Goal: Task Accomplishment & Management: Complete application form

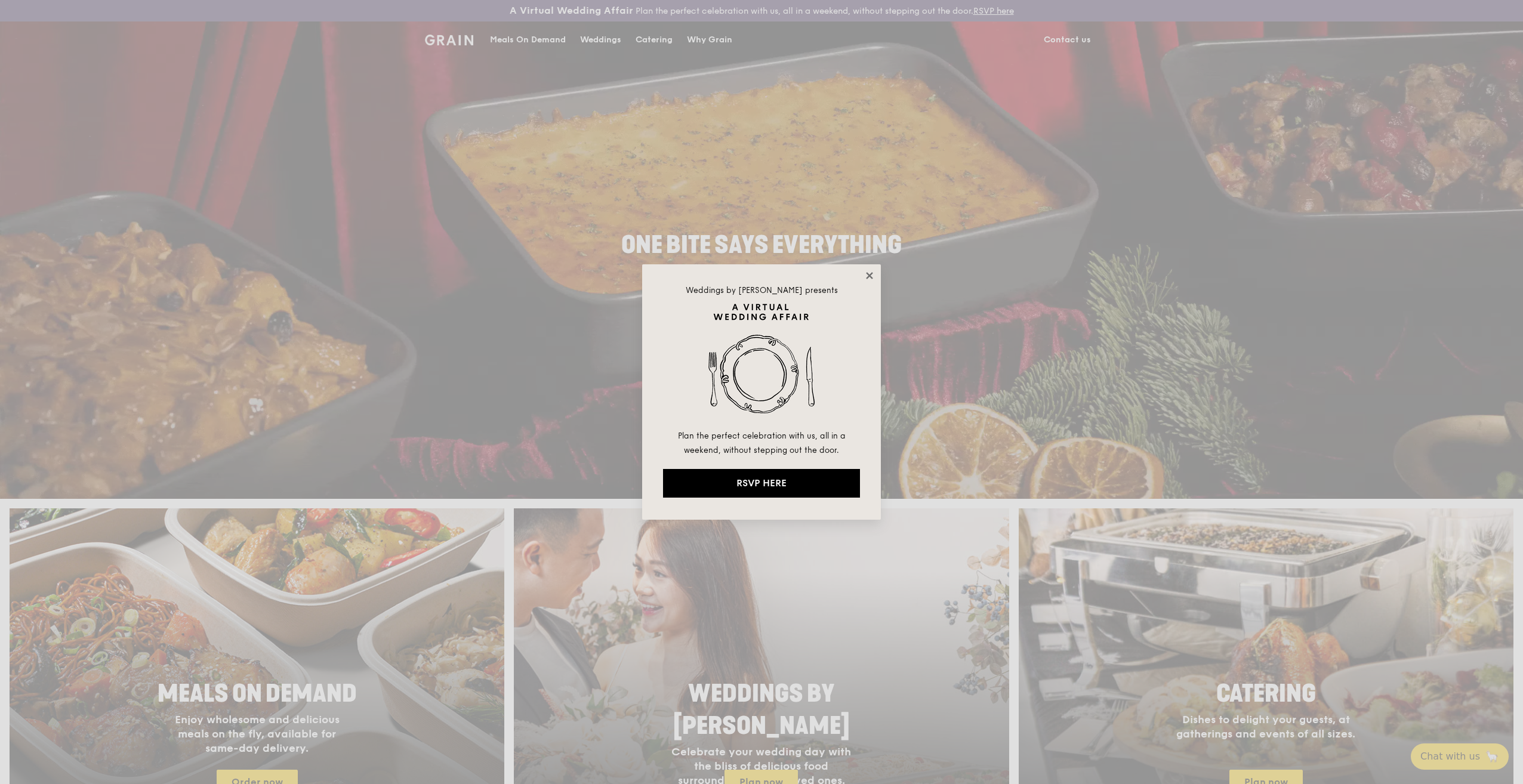
click at [869, 273] on icon at bounding box center [869, 275] width 11 height 11
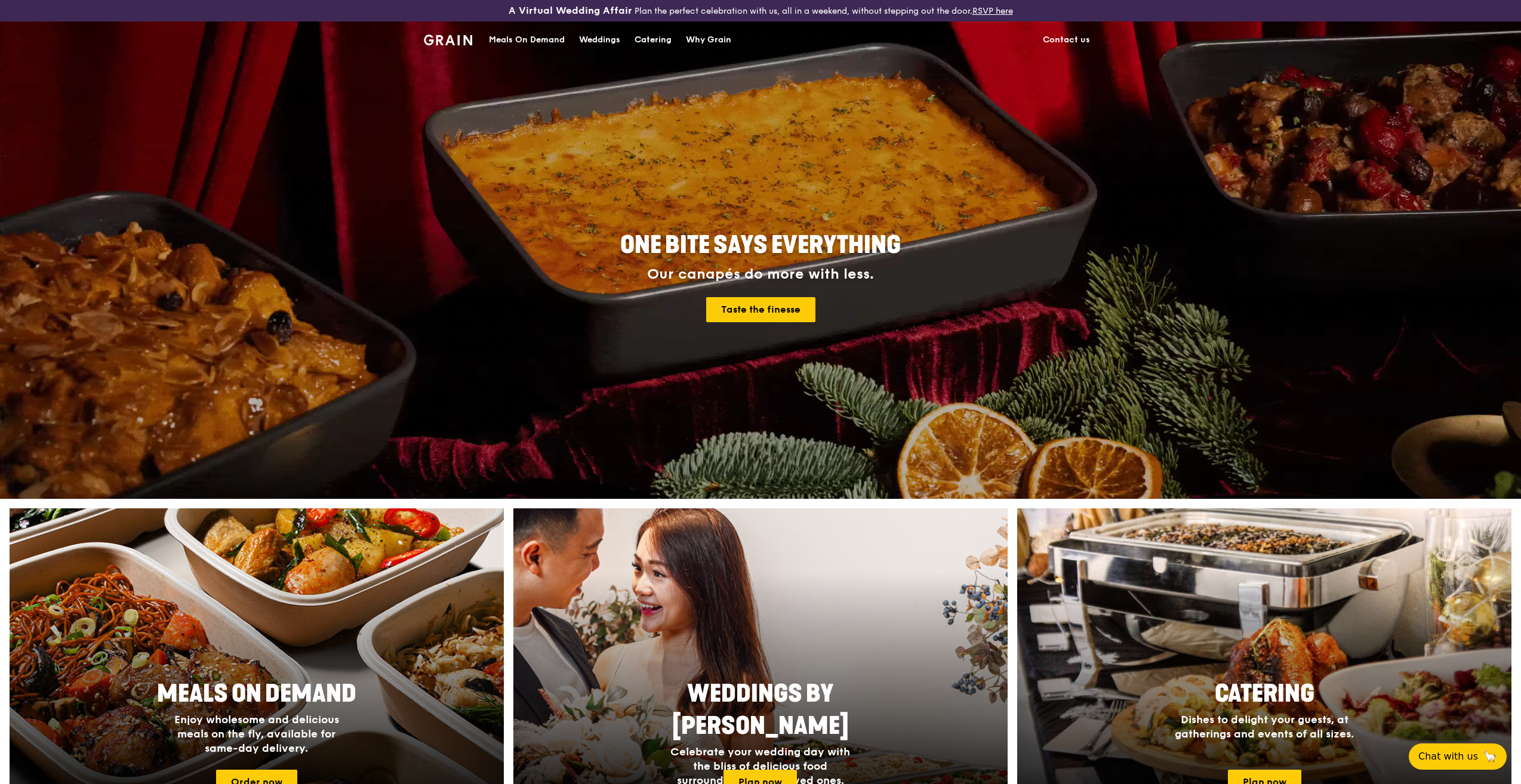
click at [657, 40] on div "Catering" at bounding box center [653, 40] width 37 height 36
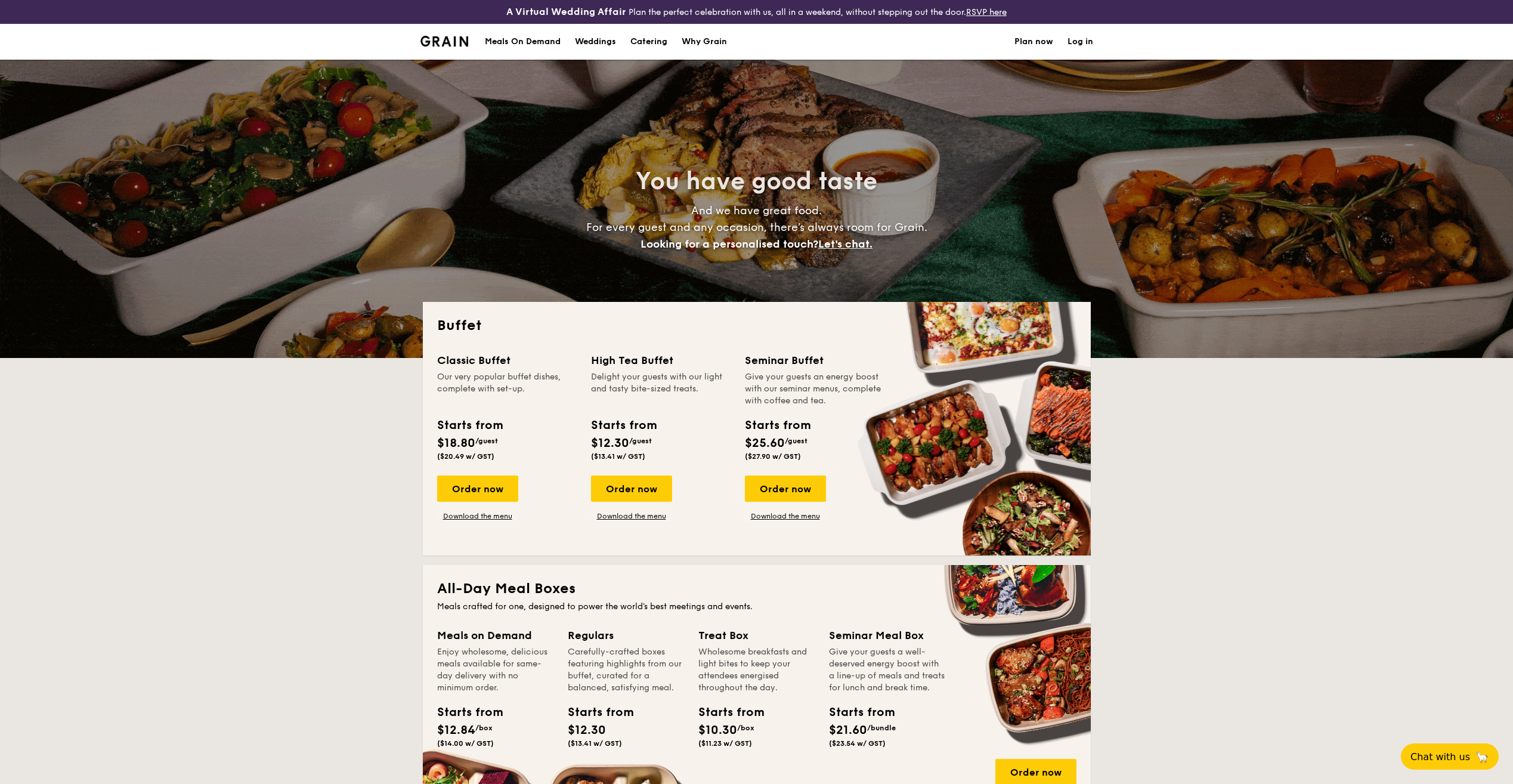
select select
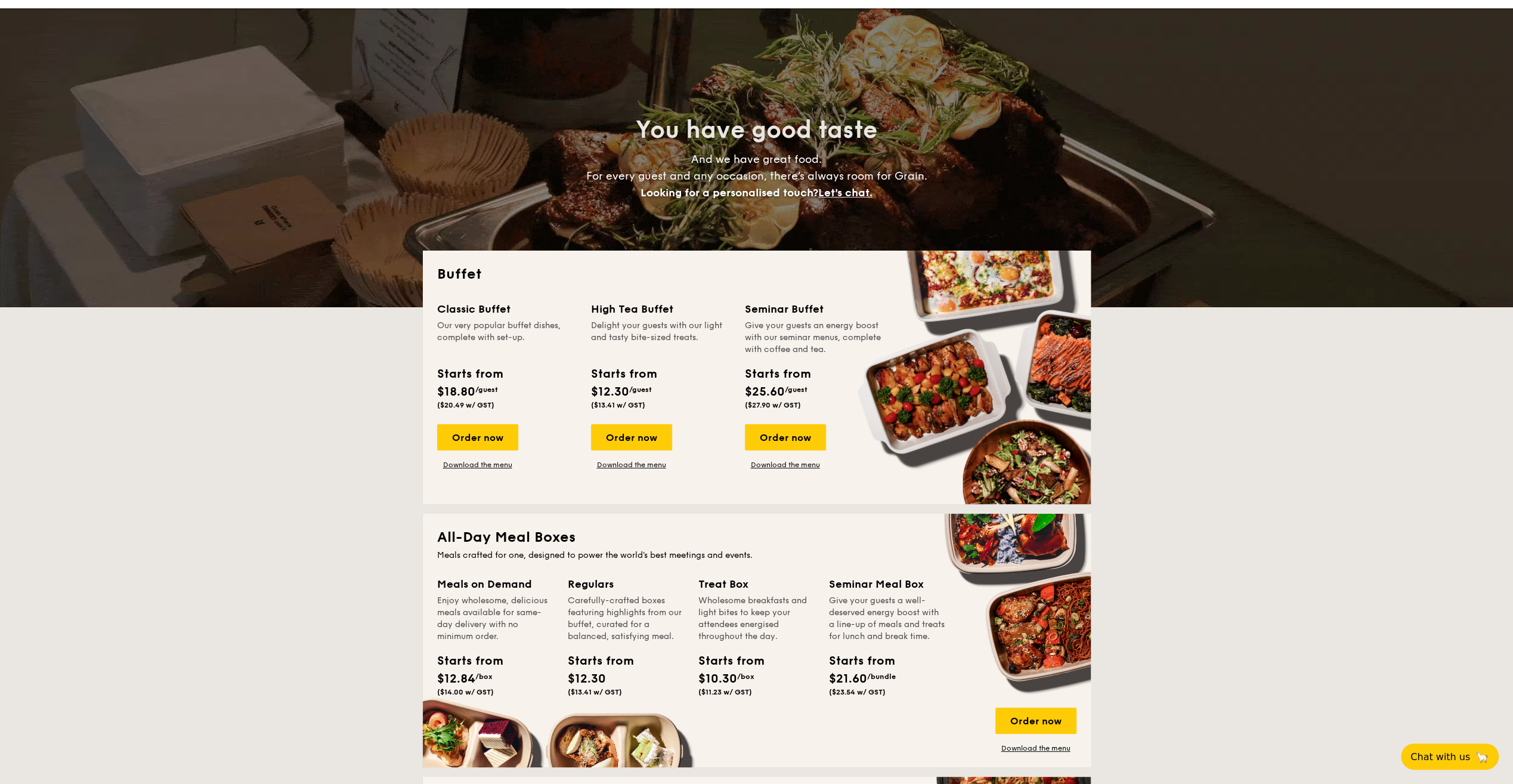
scroll to position [119, 0]
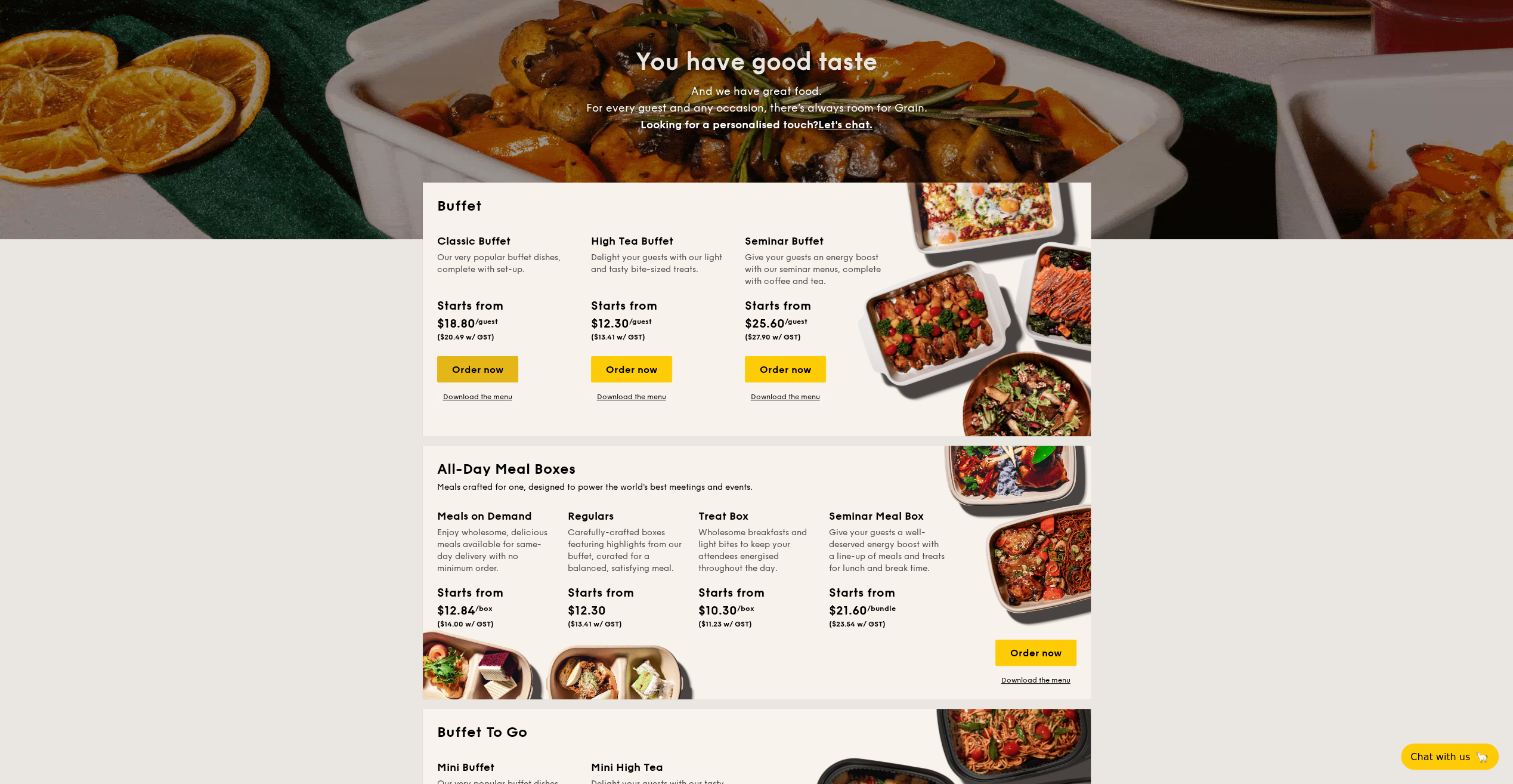
click at [492, 368] on div "Order now" at bounding box center [477, 369] width 81 height 27
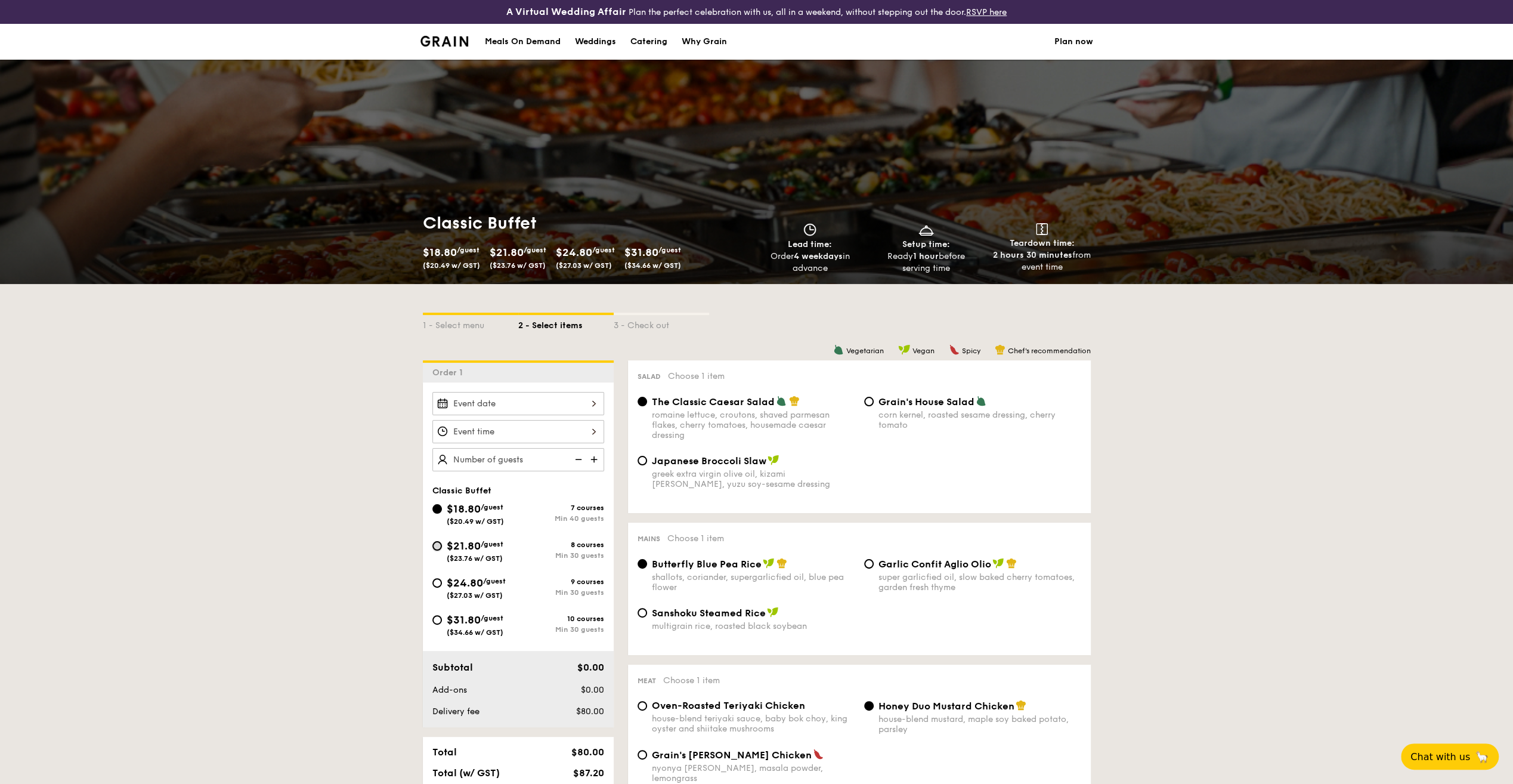
click at [439, 544] on input "$21.80 /guest ($23.76 w/ GST) 8 courses Min 30 guests" at bounding box center [437, 545] width 10 height 10
radio input "true"
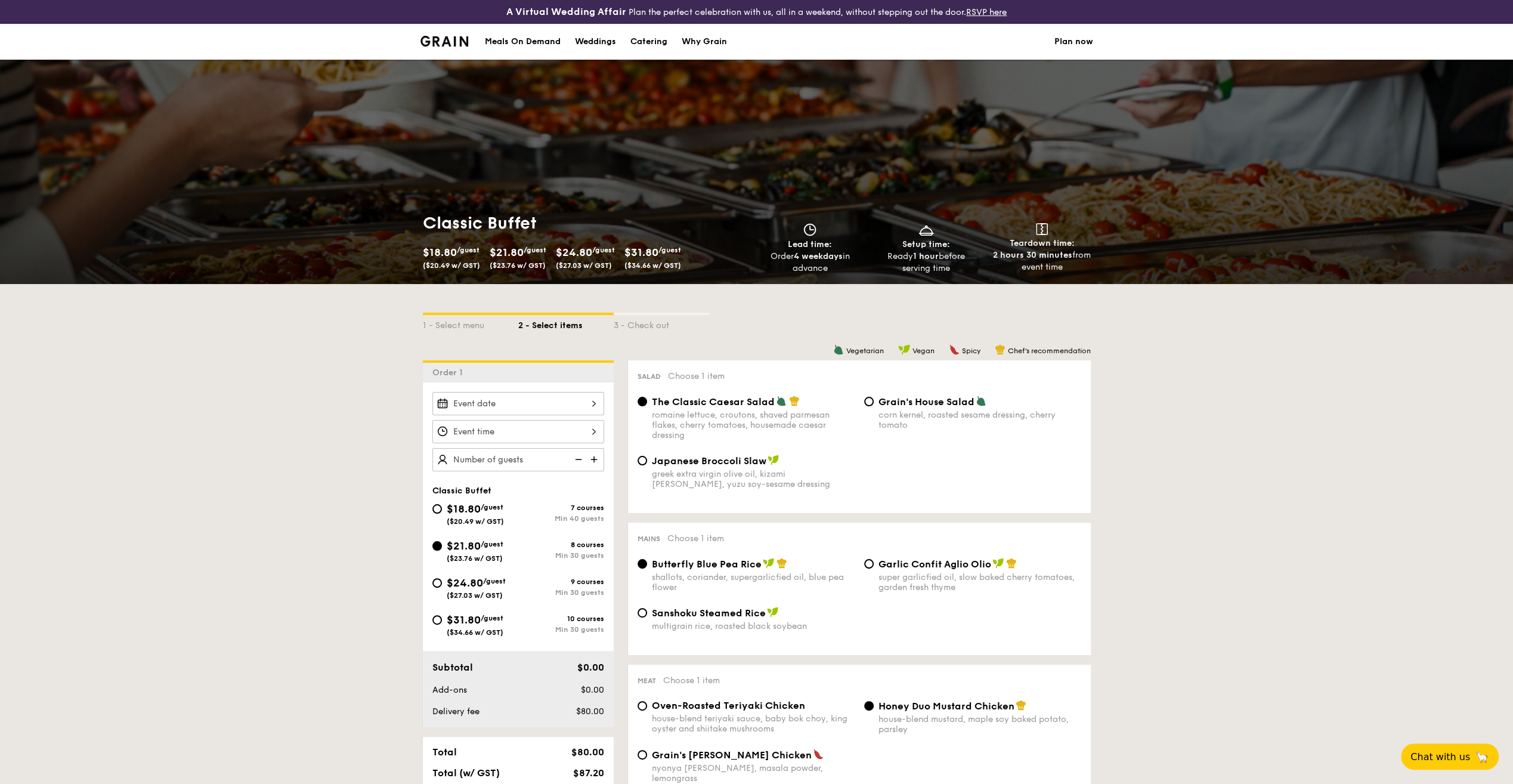
radio input "true"
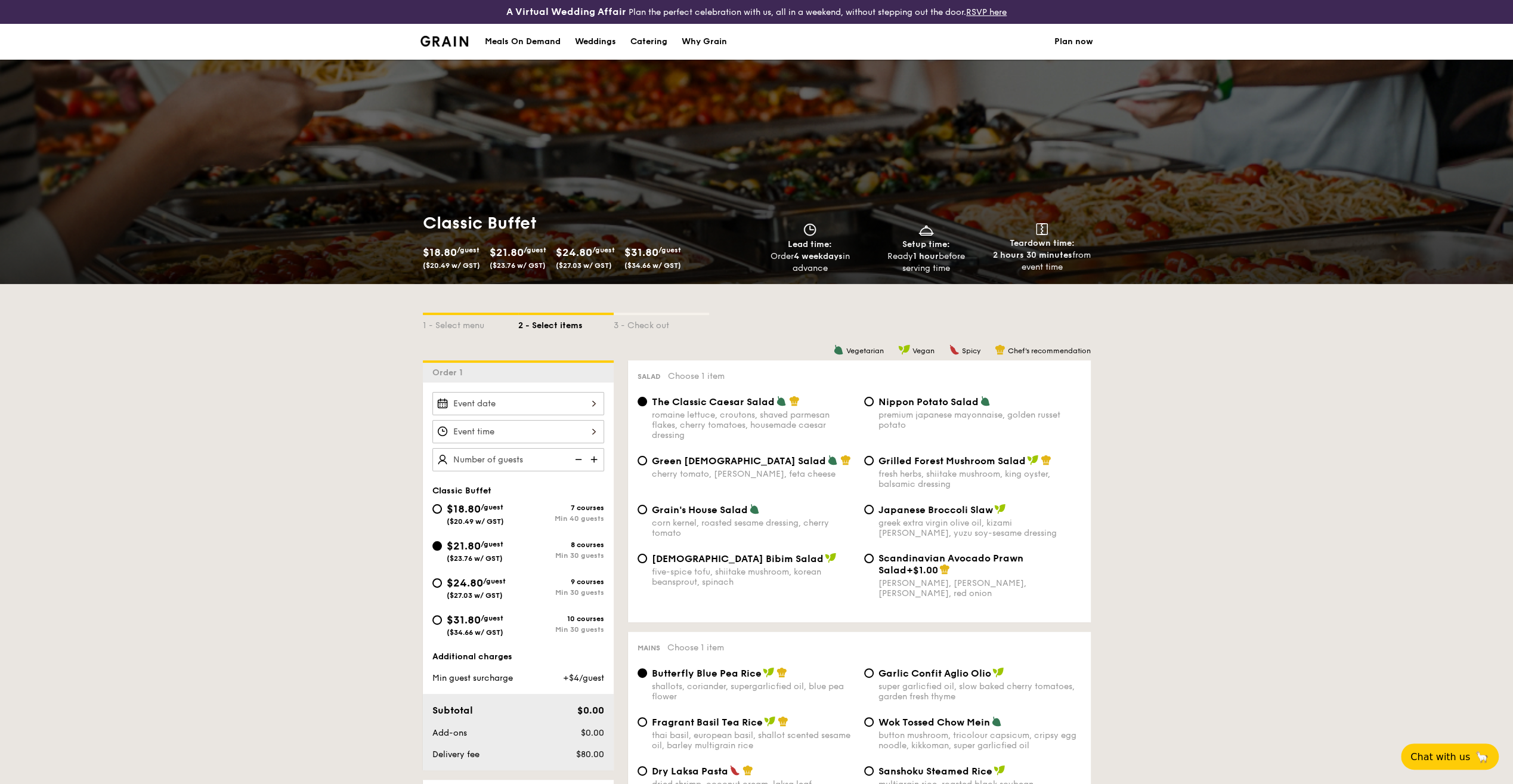
click at [585, 402] on div at bounding box center [518, 403] width 171 height 23
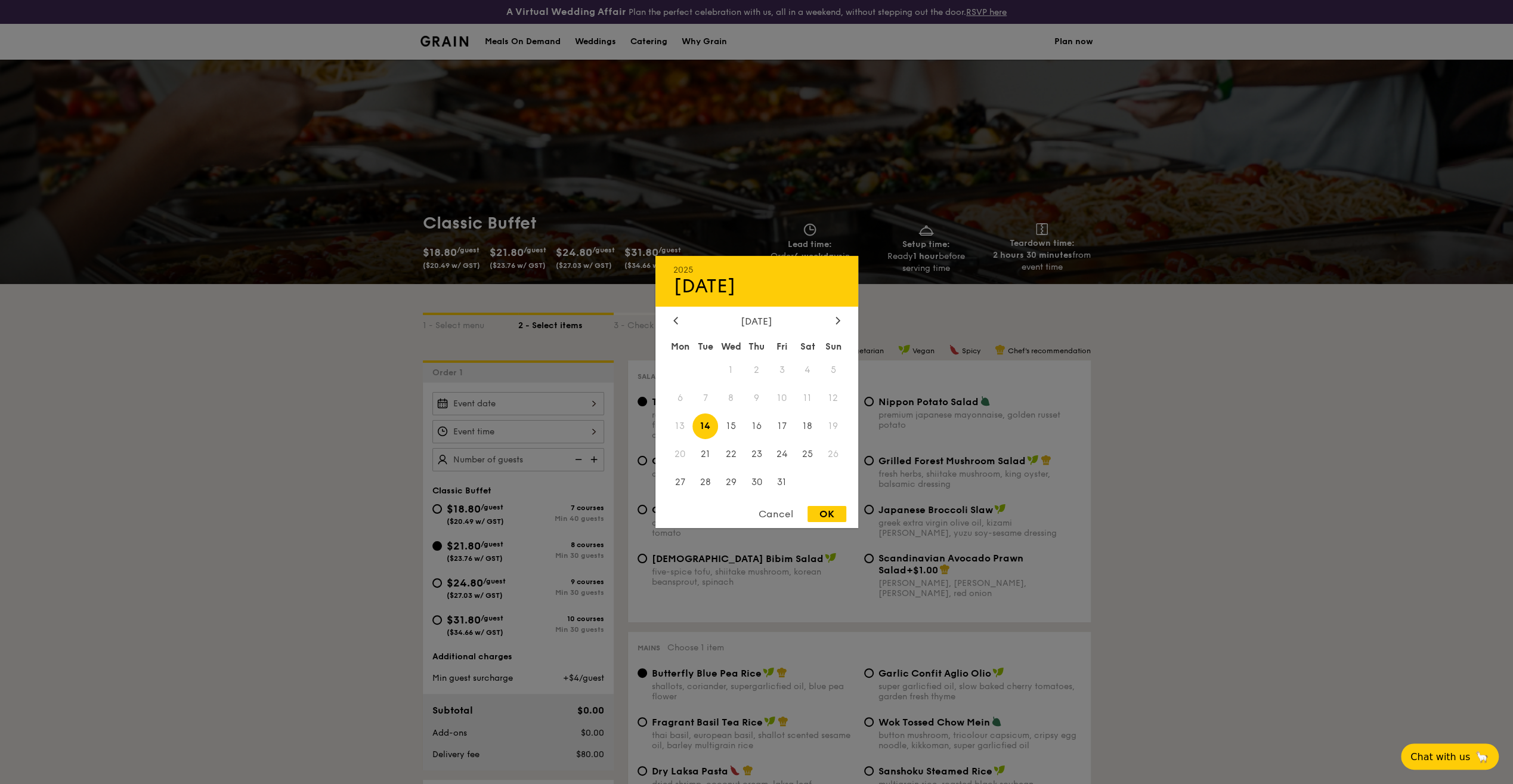
click at [809, 399] on span "11" at bounding box center [808, 398] width 26 height 26
click at [329, 351] on div at bounding box center [756, 392] width 1513 height 784
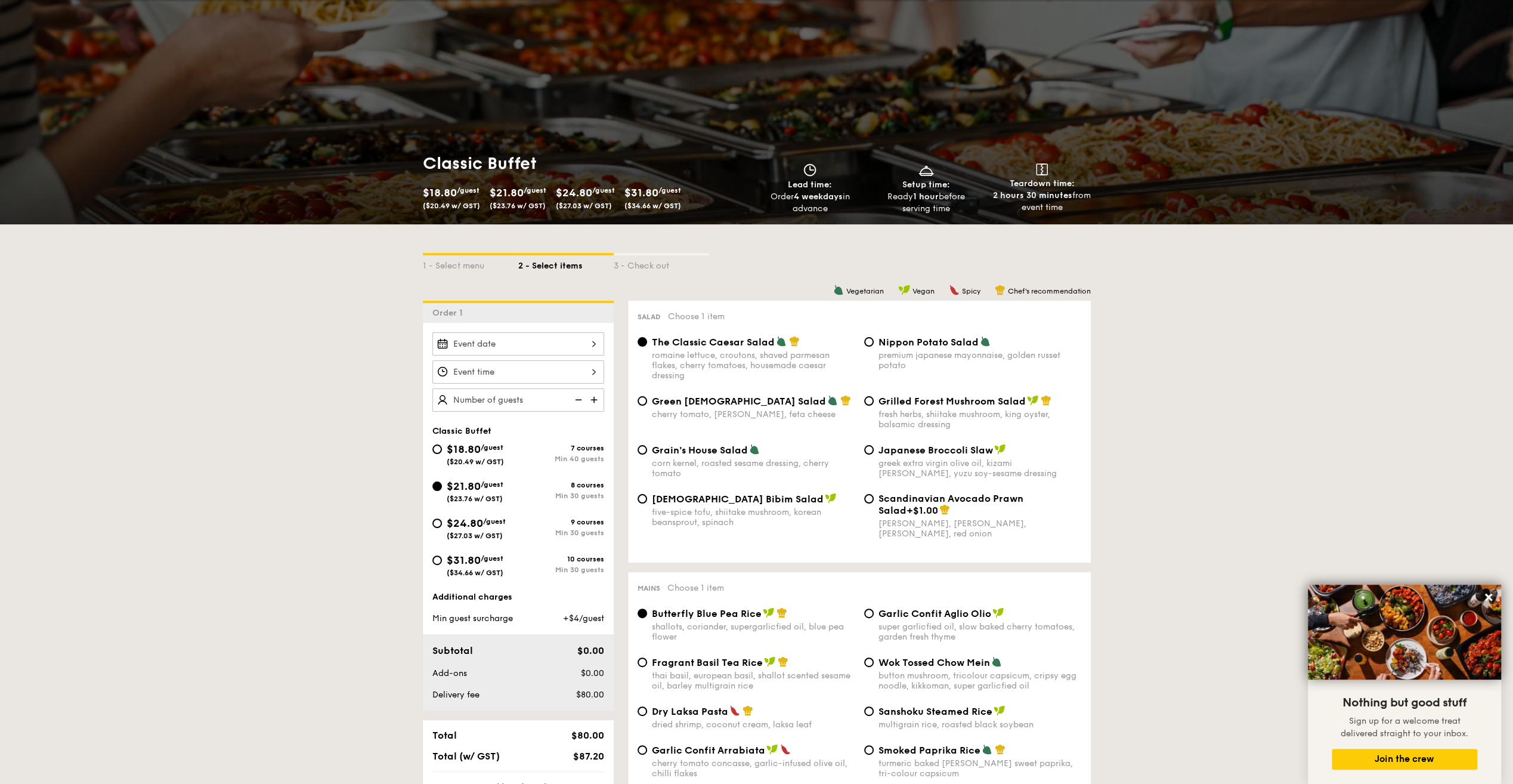
scroll to position [119, 0]
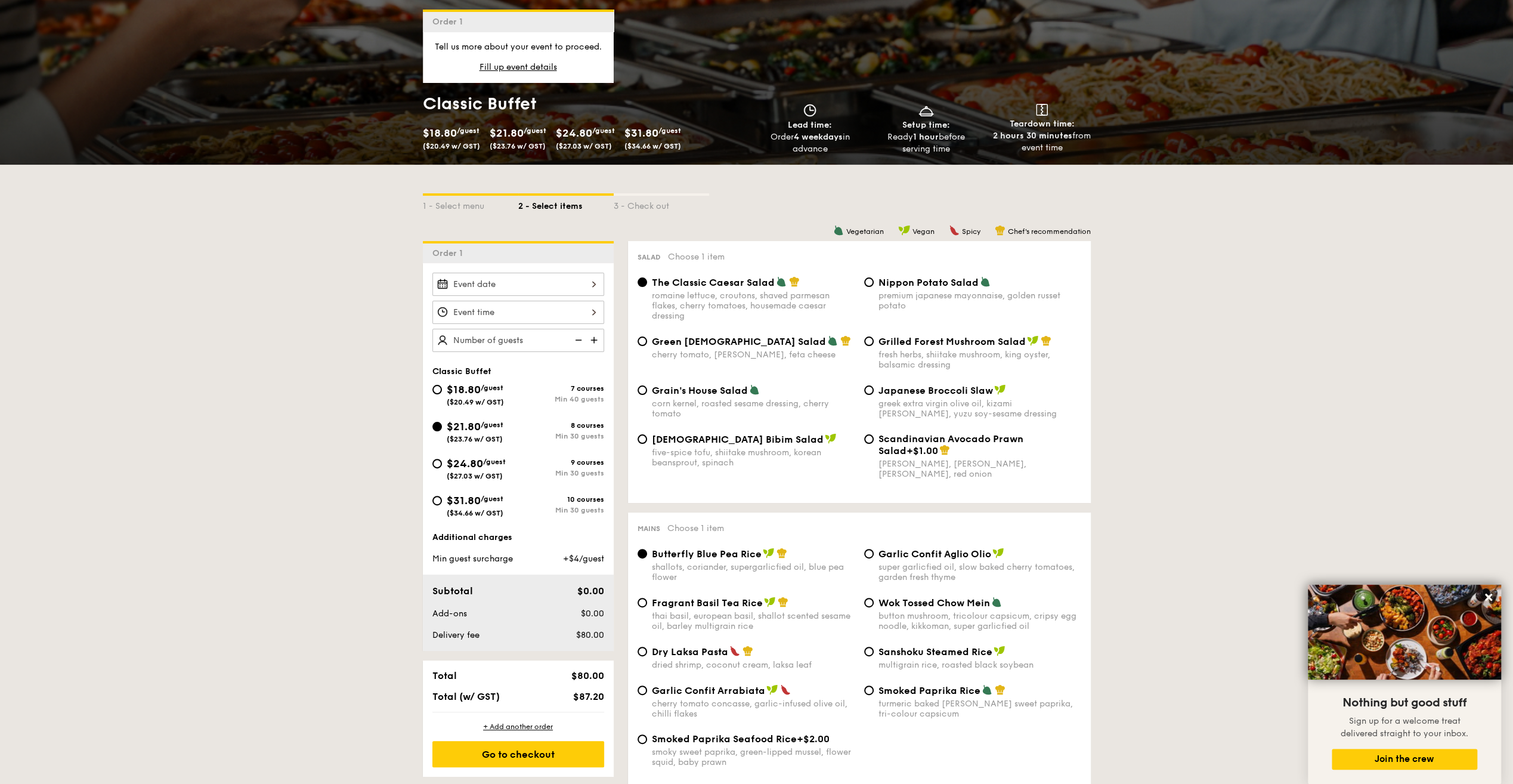
select select
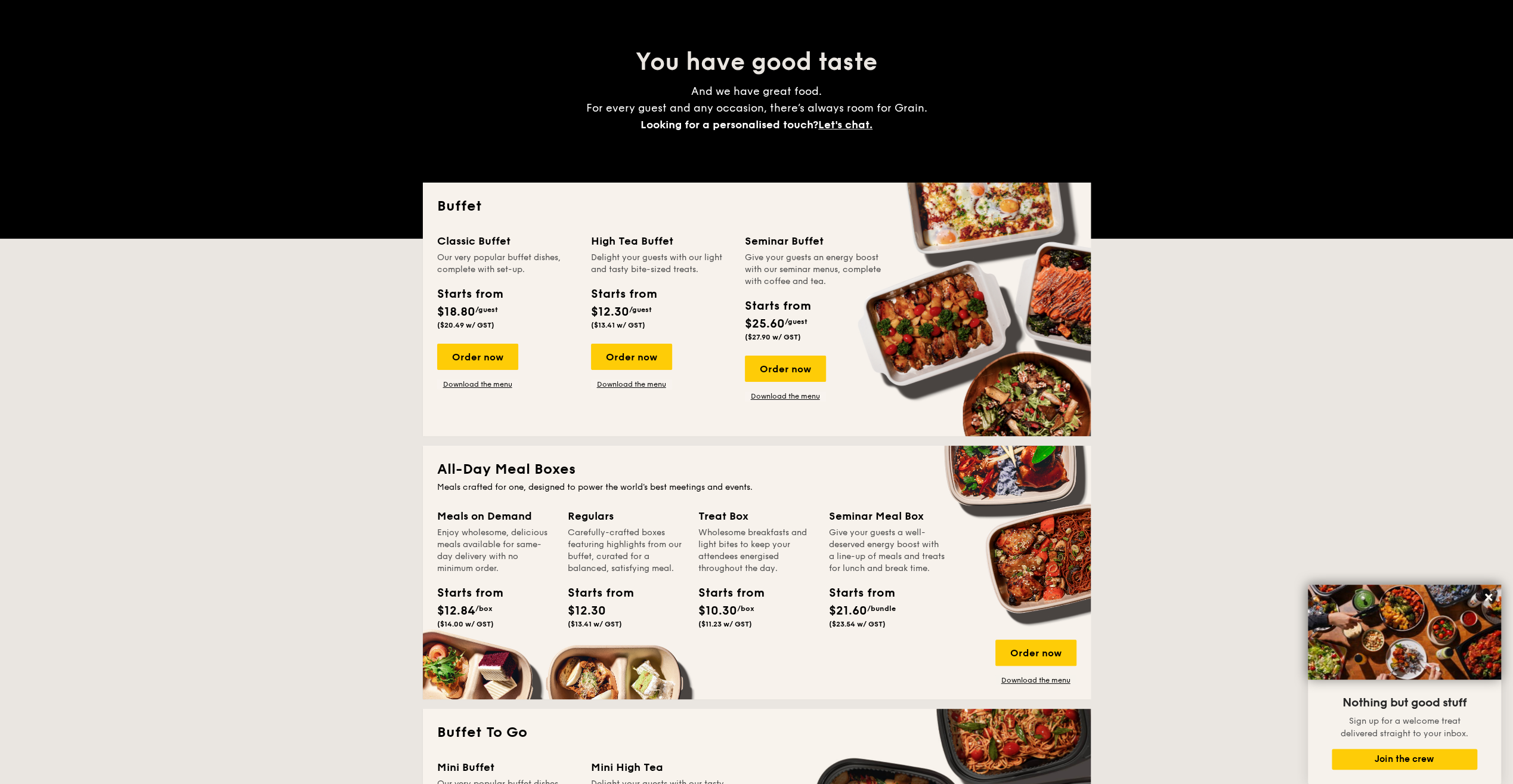
scroll to position [143, 0]
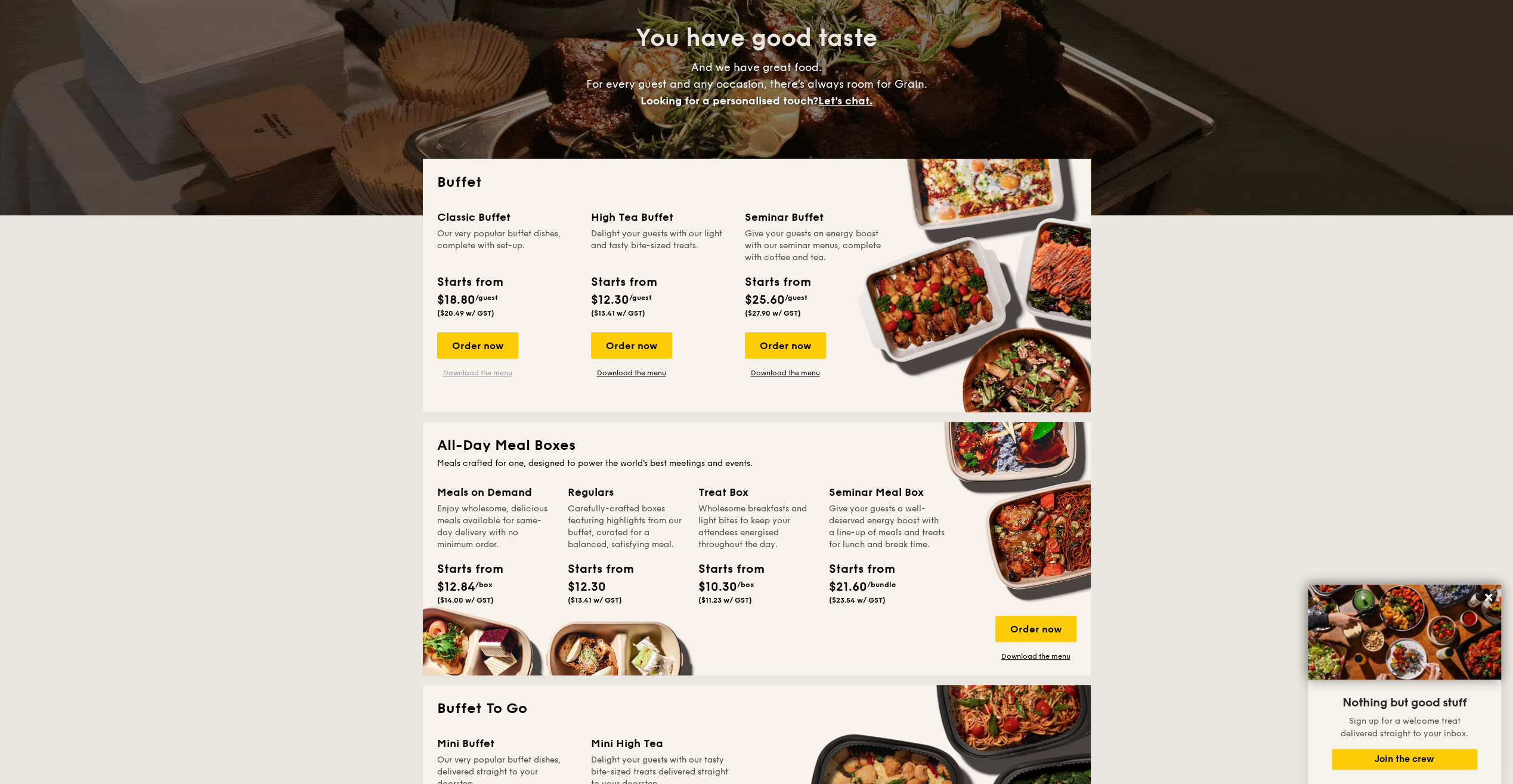
click at [485, 373] on link "Download the menu" at bounding box center [477, 373] width 81 height 10
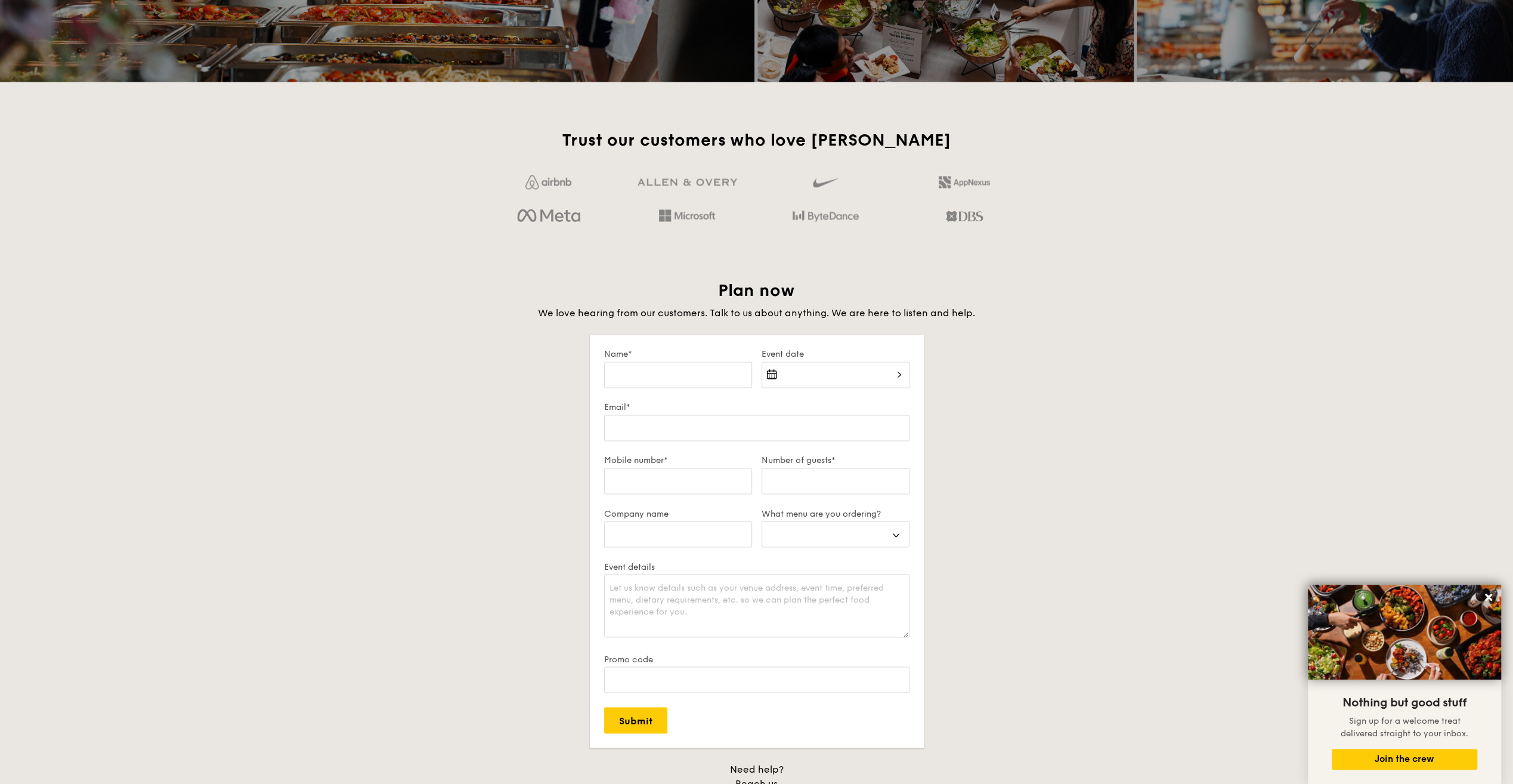
scroll to position [1909, 0]
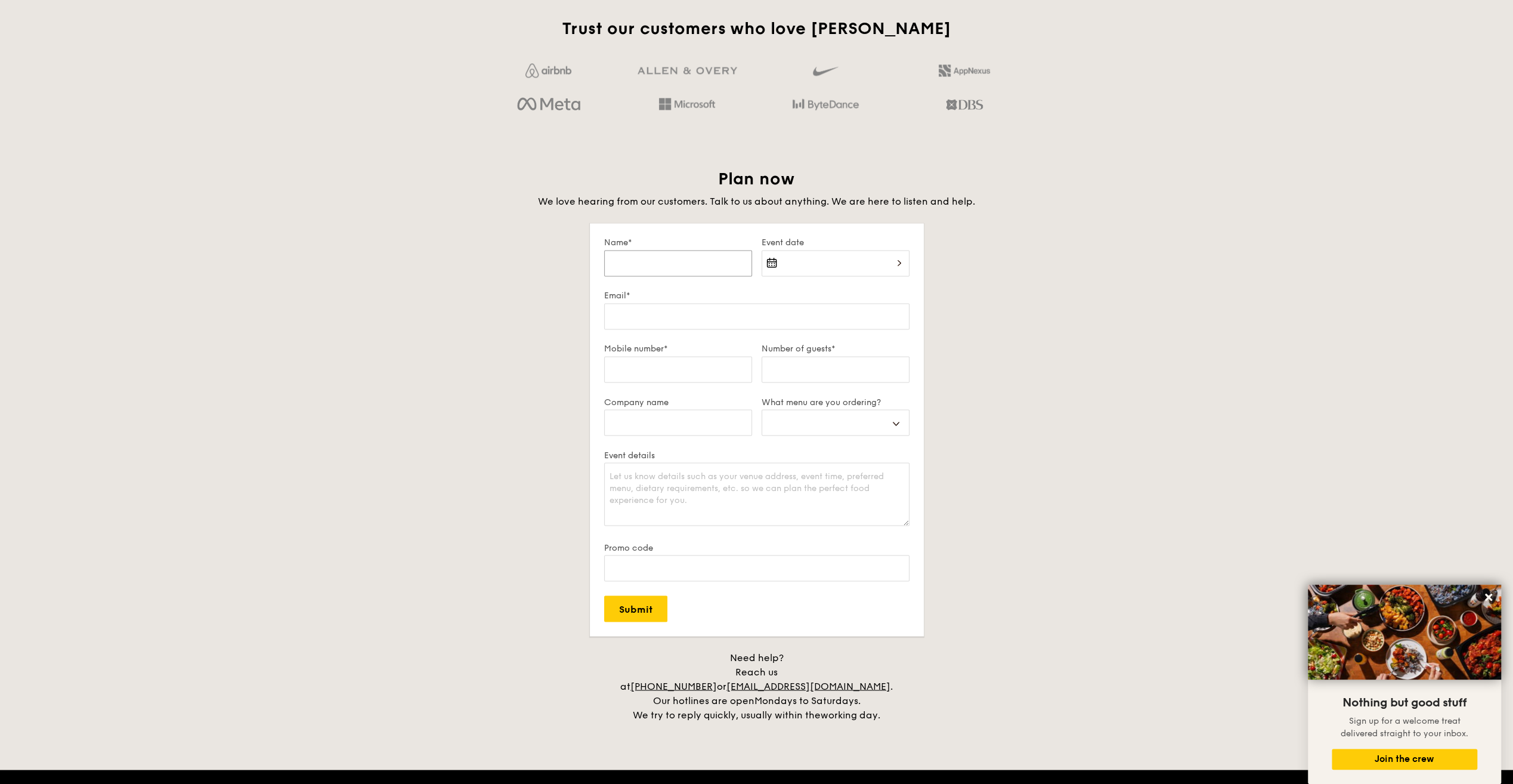
click at [692, 263] on input "Name*" at bounding box center [678, 264] width 148 height 27
type input "[PERSON_NAME]"
type input "[EMAIL_ADDRESS][DOMAIN_NAME]"
type input "06596504695"
select select
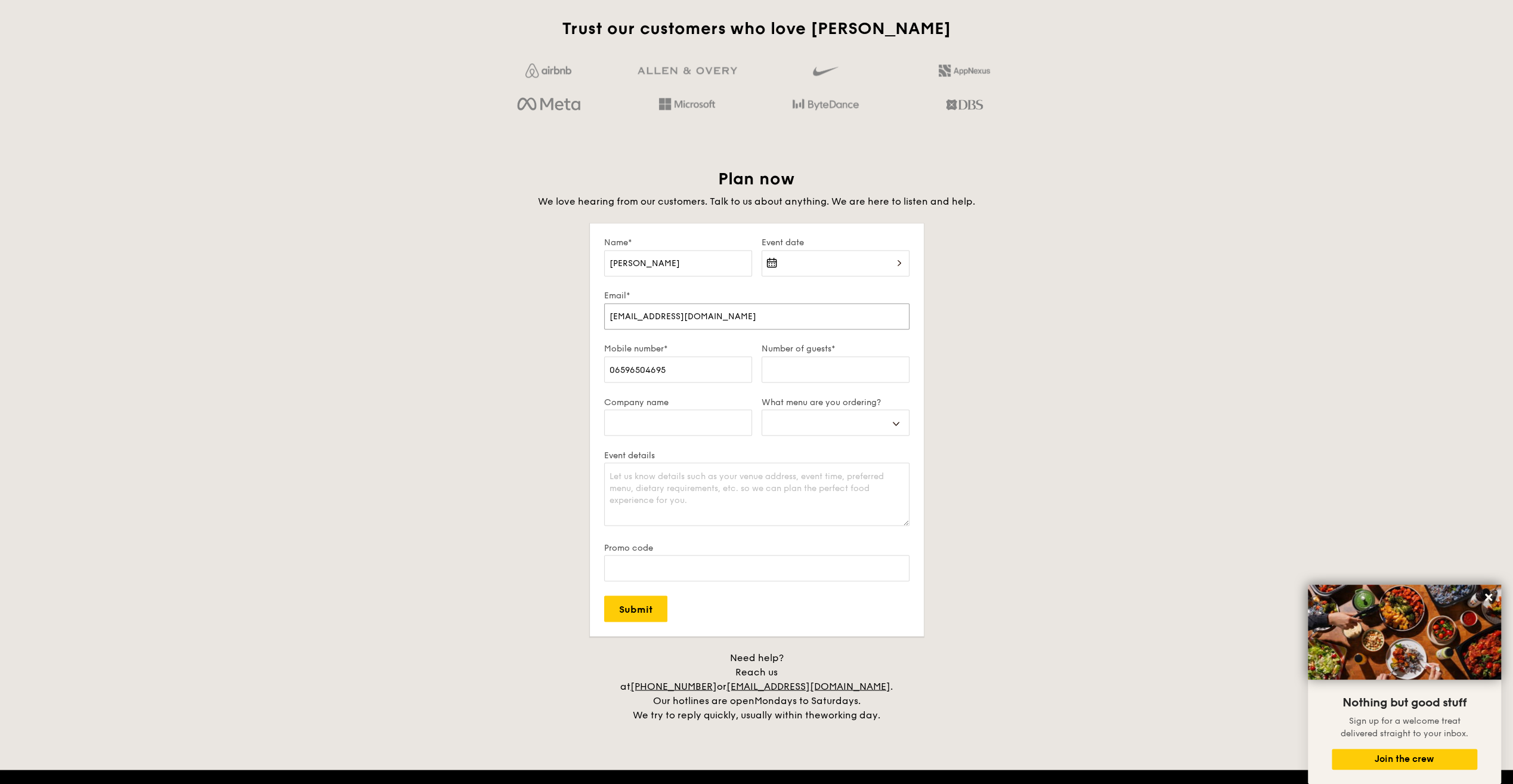
drag, startPoint x: 719, startPoint y: 315, endPoint x: 590, endPoint y: 313, distance: 129.0
click at [590, 313] on form "Name* [PERSON_NAME] Event date Email* [EMAIL_ADDRESS][DOMAIN_NAME] Mobile numbe…" at bounding box center [756, 429] width 334 height 413
select select
type input "a"
select select
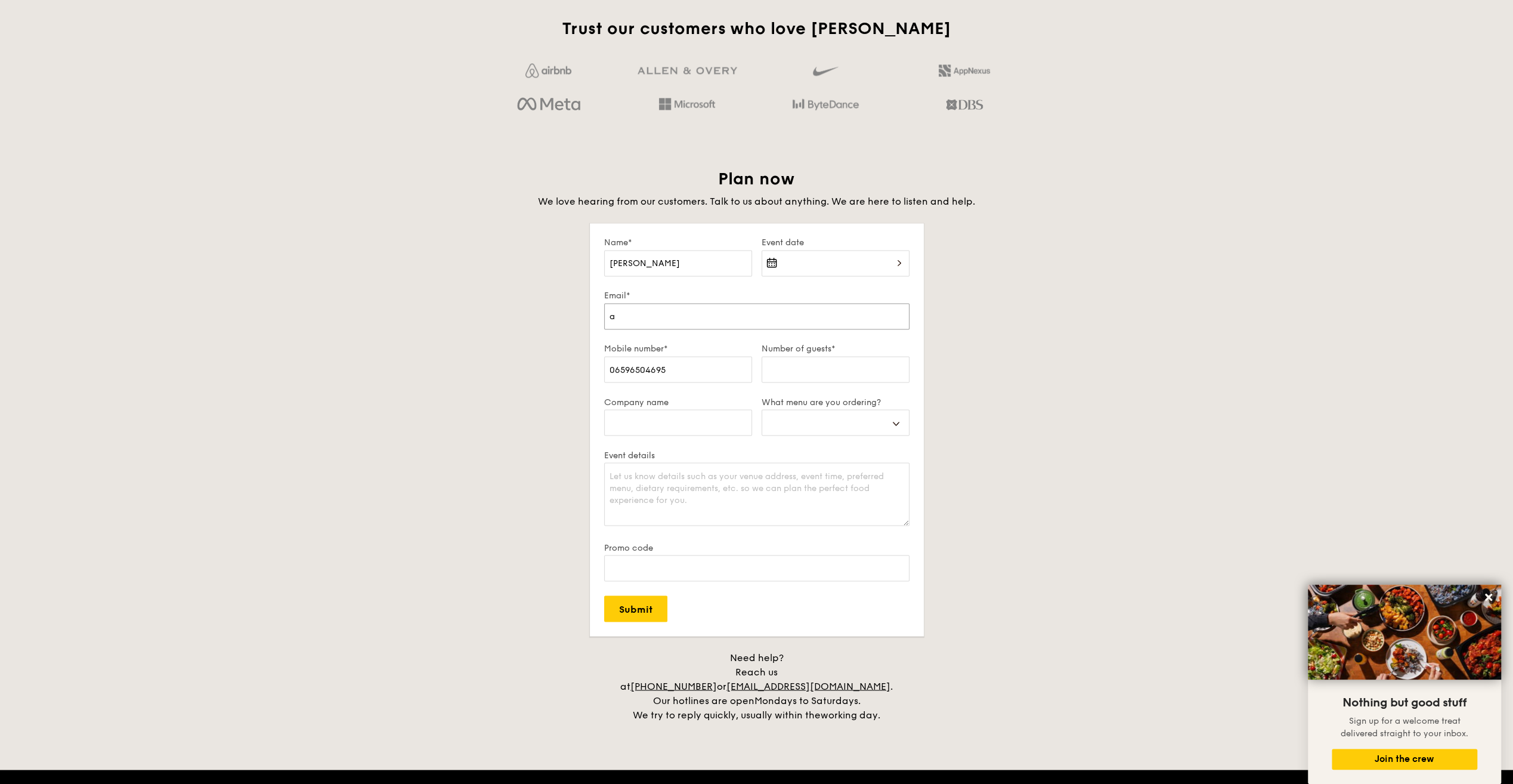
type input "al"
select select
type input "aly"
select select
type input "alys"
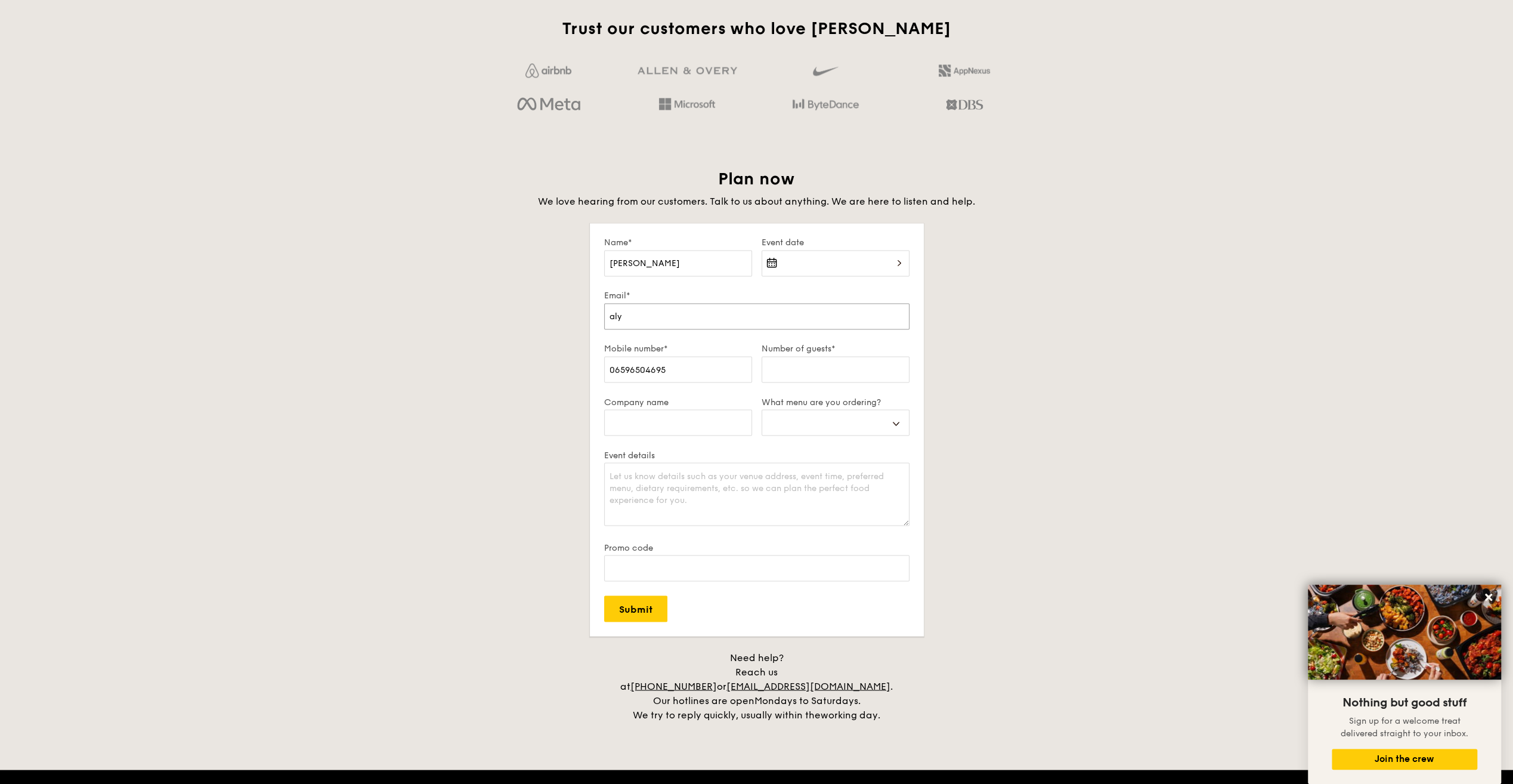
select select
type input "alyss"
select select
type input "alyssa"
select select
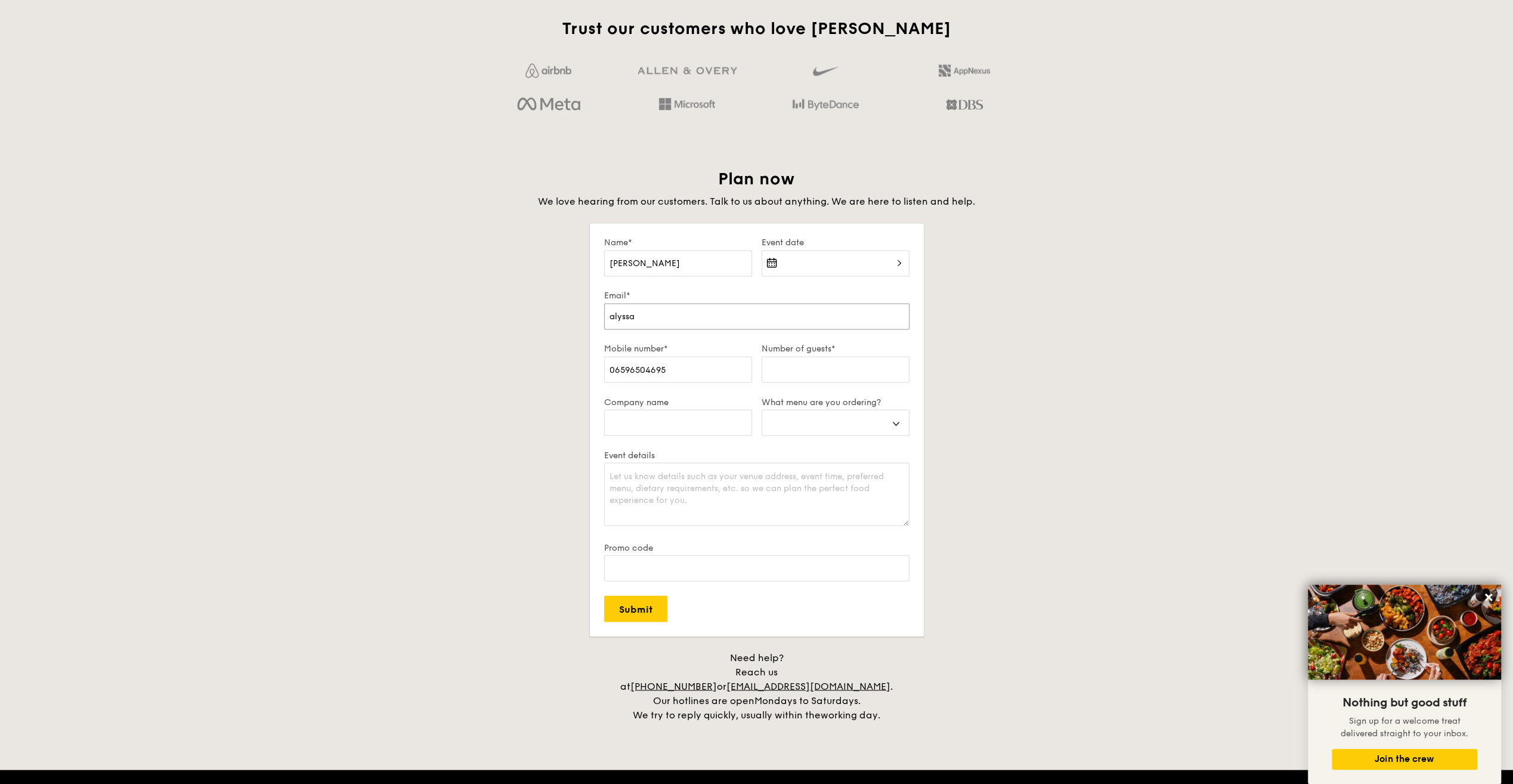
type input "alyssat"
select select
type input "alyssata"
select select
type input "alyssatay"
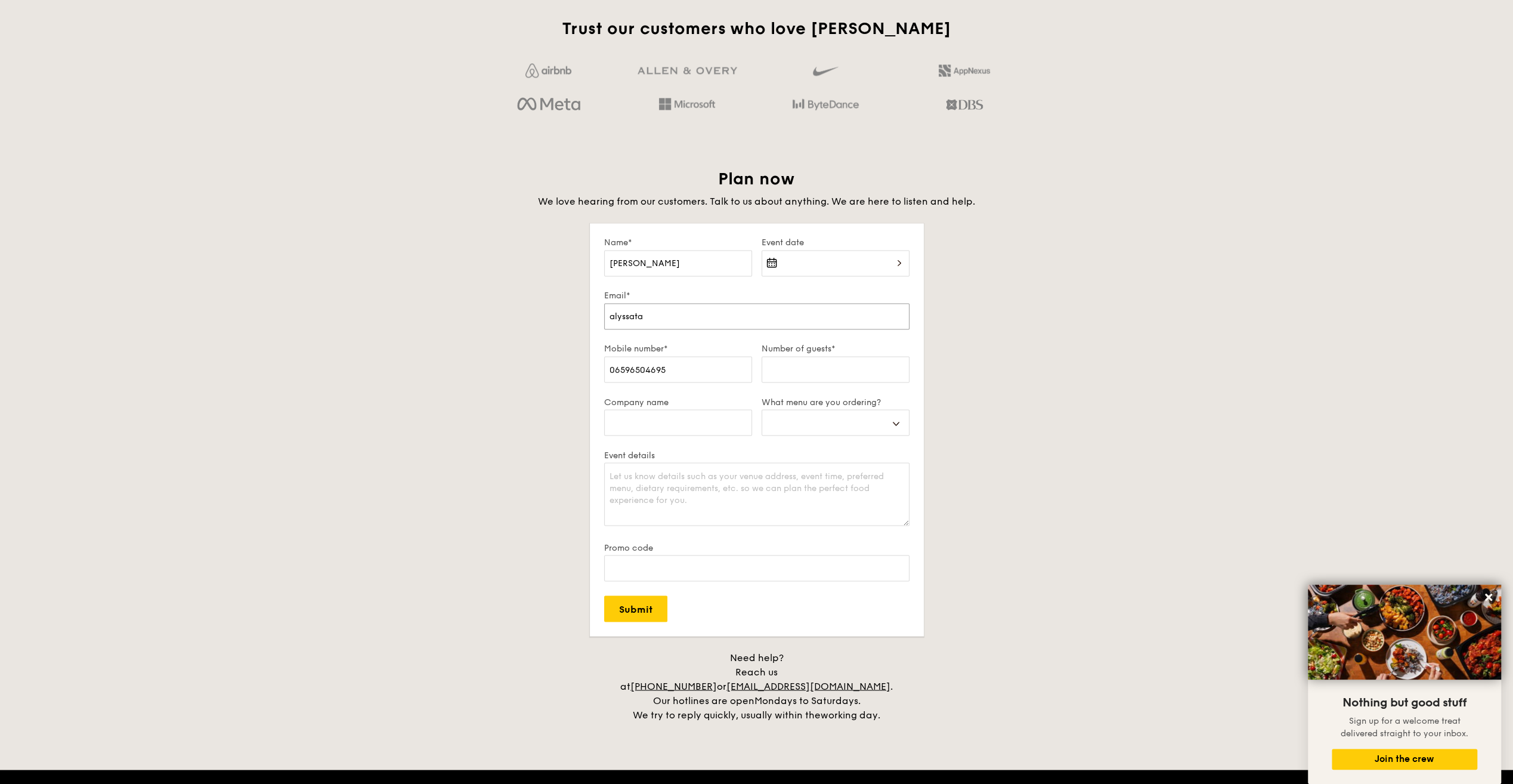
select select
type input "alyssatay@"
select select
type input "alyssatay@g"
select select
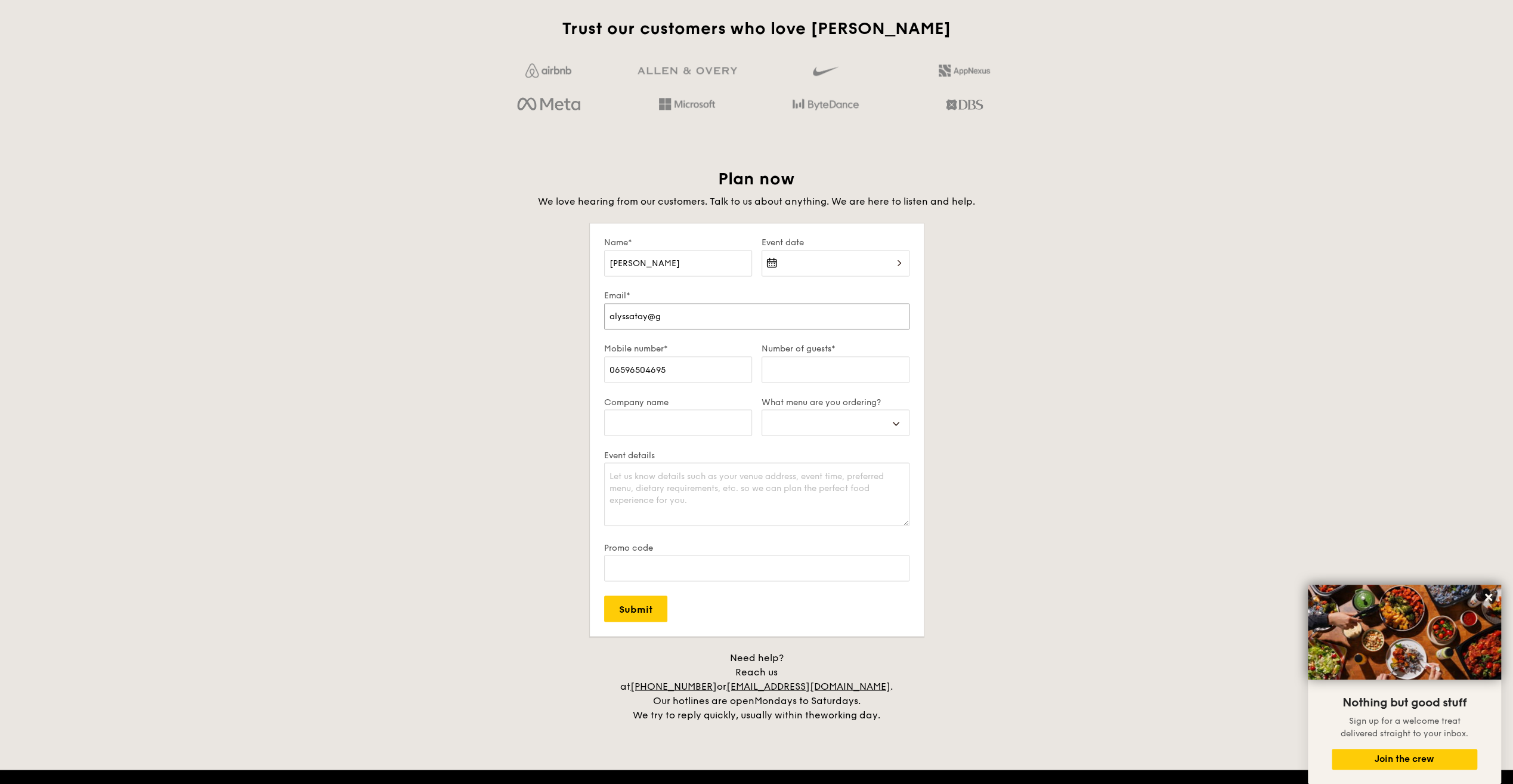
type input "alyssatay@gm"
select select
type input "alyssatay@gma"
select select
type input "alyssatay@gmai"
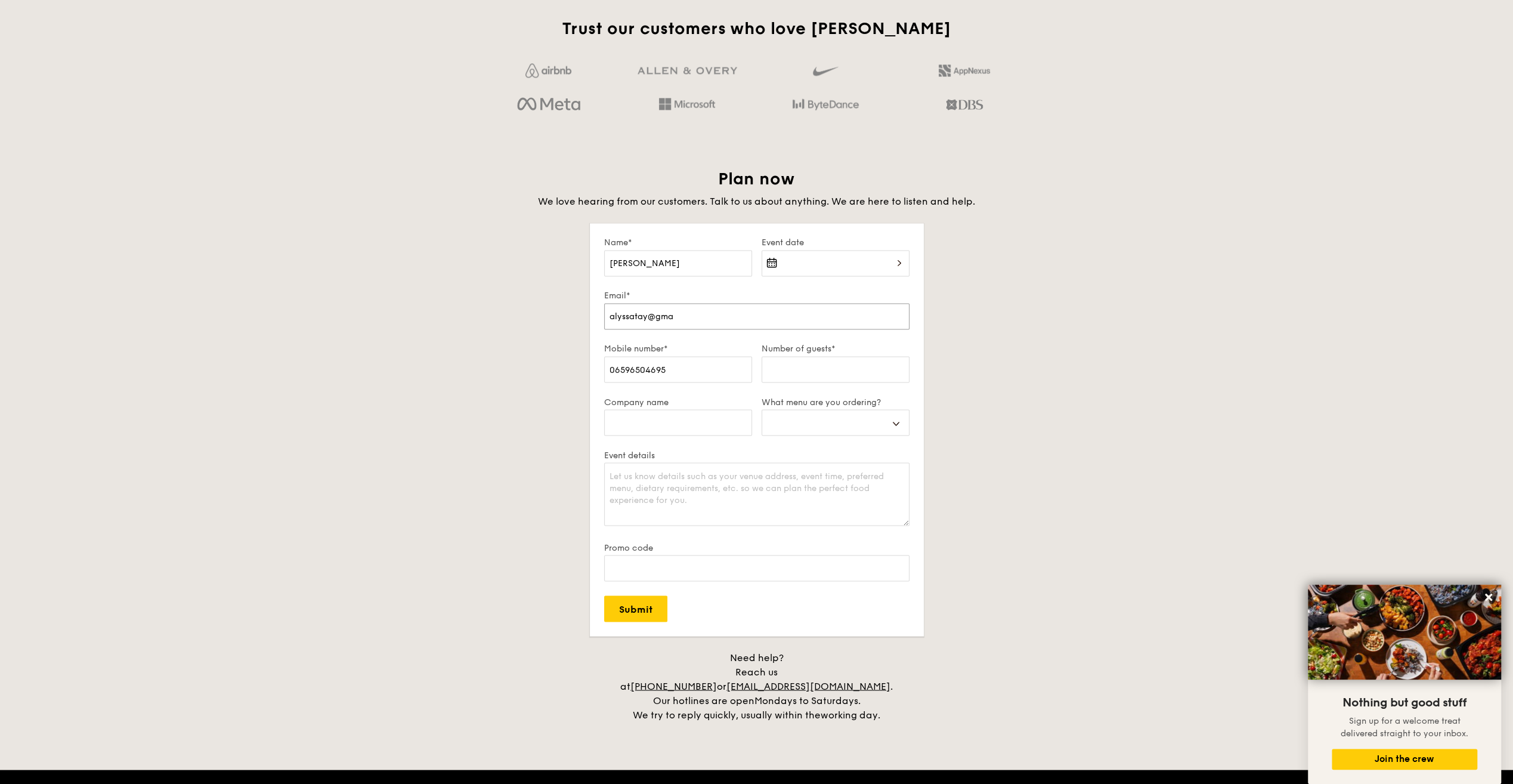
select select
type input "[EMAIL_ADDRESS]"
select select
type input "[EMAIL_ADDRESS]."
select select
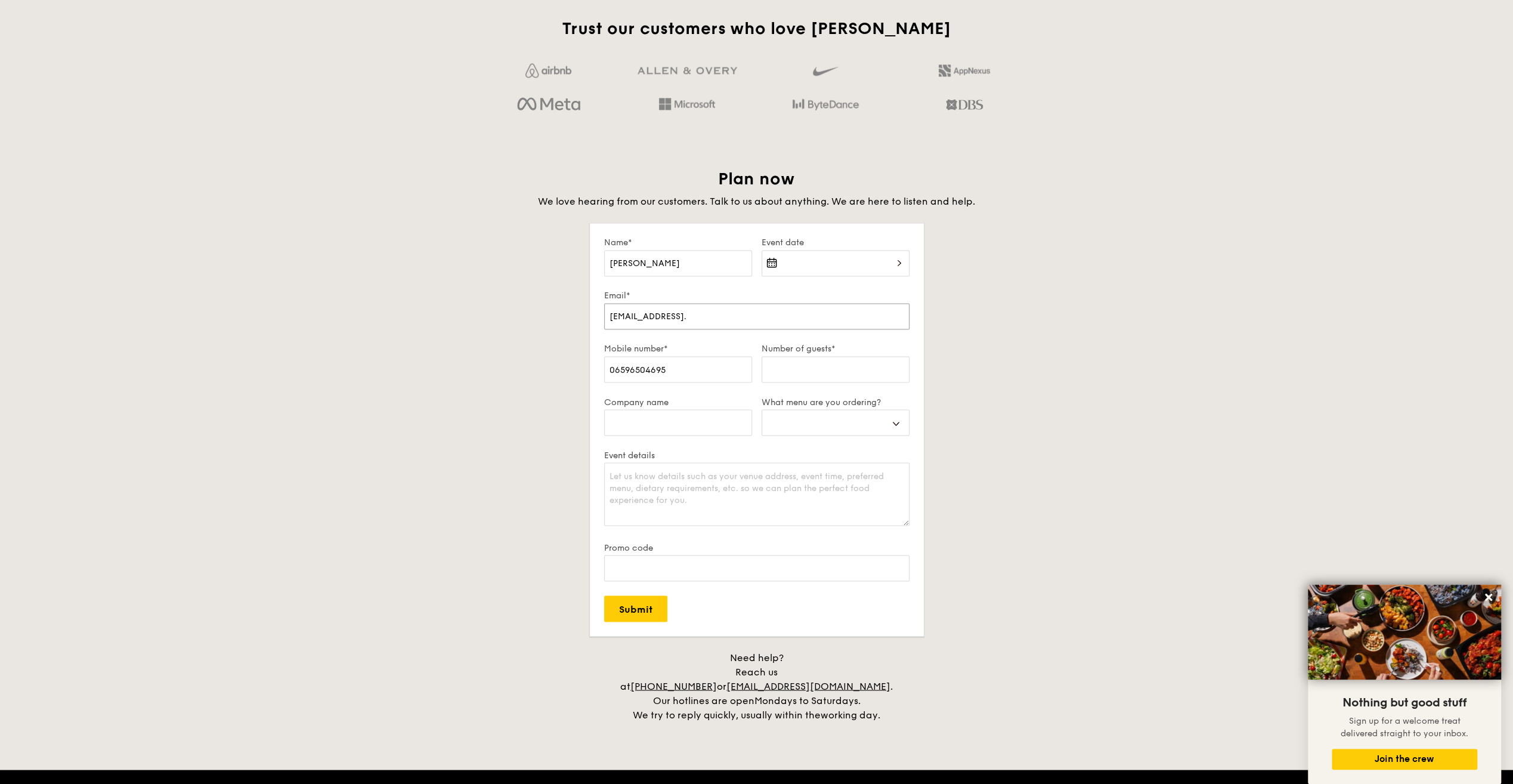
type input "alyssatay@gmail.c"
select select
type input "[EMAIL_ADDRESS][DOMAIN_NAME]"
select select
type input "[EMAIL_ADDRESS][DOMAIN_NAME]"
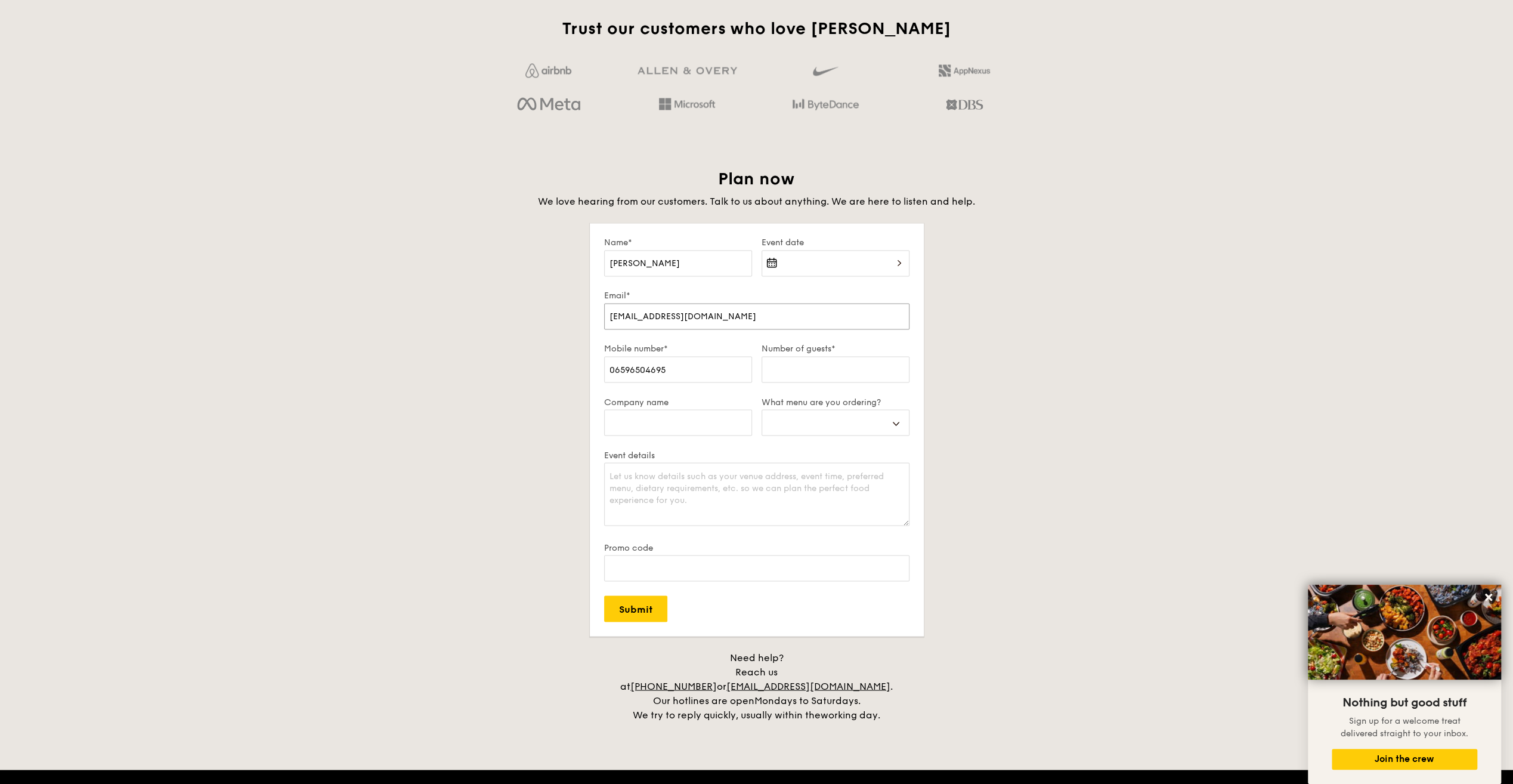
select select
type input "[EMAIL_ADDRESS][DOMAIN_NAME]"
click at [897, 262] on div at bounding box center [836, 271] width 148 height 41
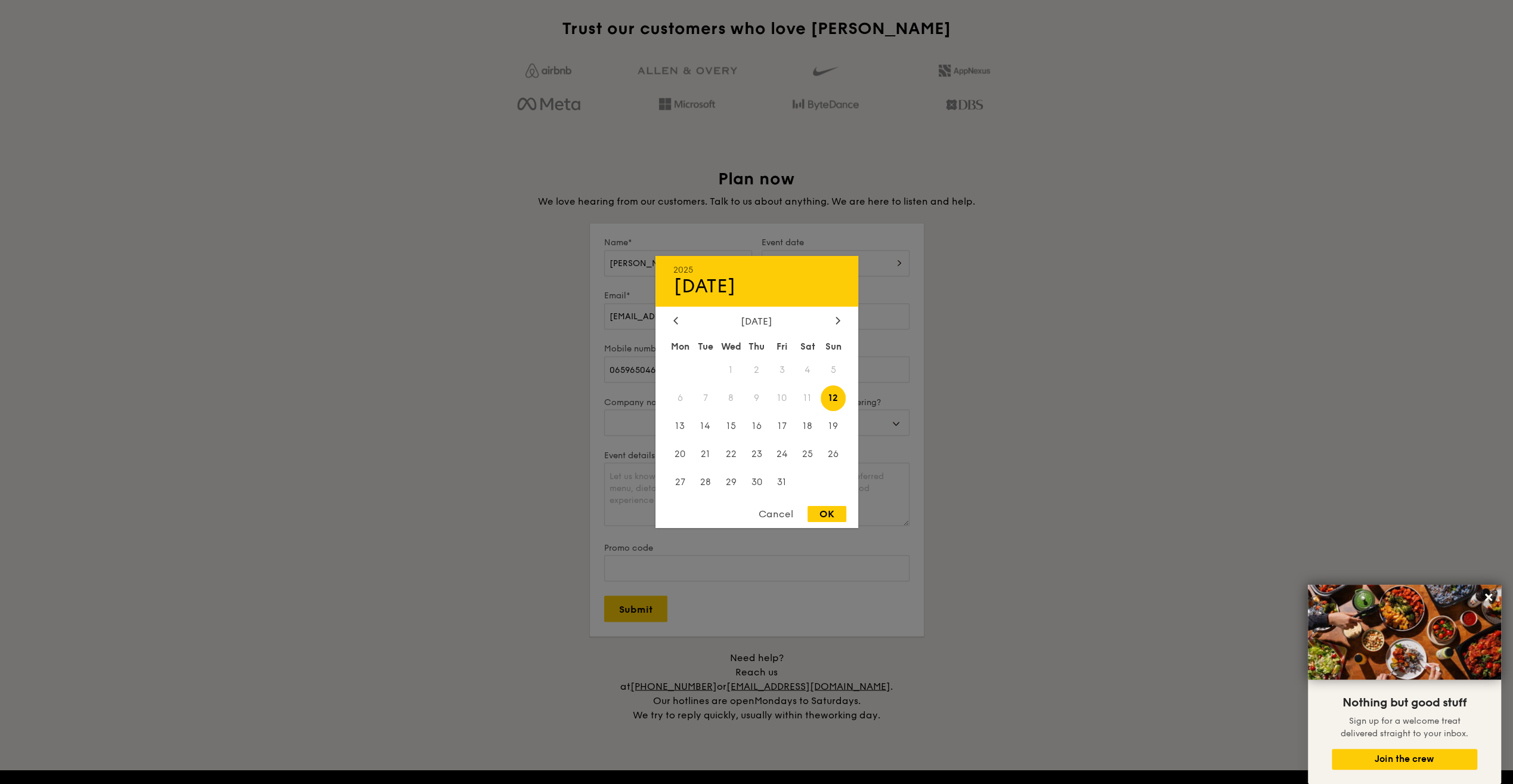
click at [807, 399] on span "11" at bounding box center [808, 398] width 26 height 26
click at [832, 511] on div "OK" at bounding box center [828, 514] width 39 height 16
type input "[DATE]"
select select
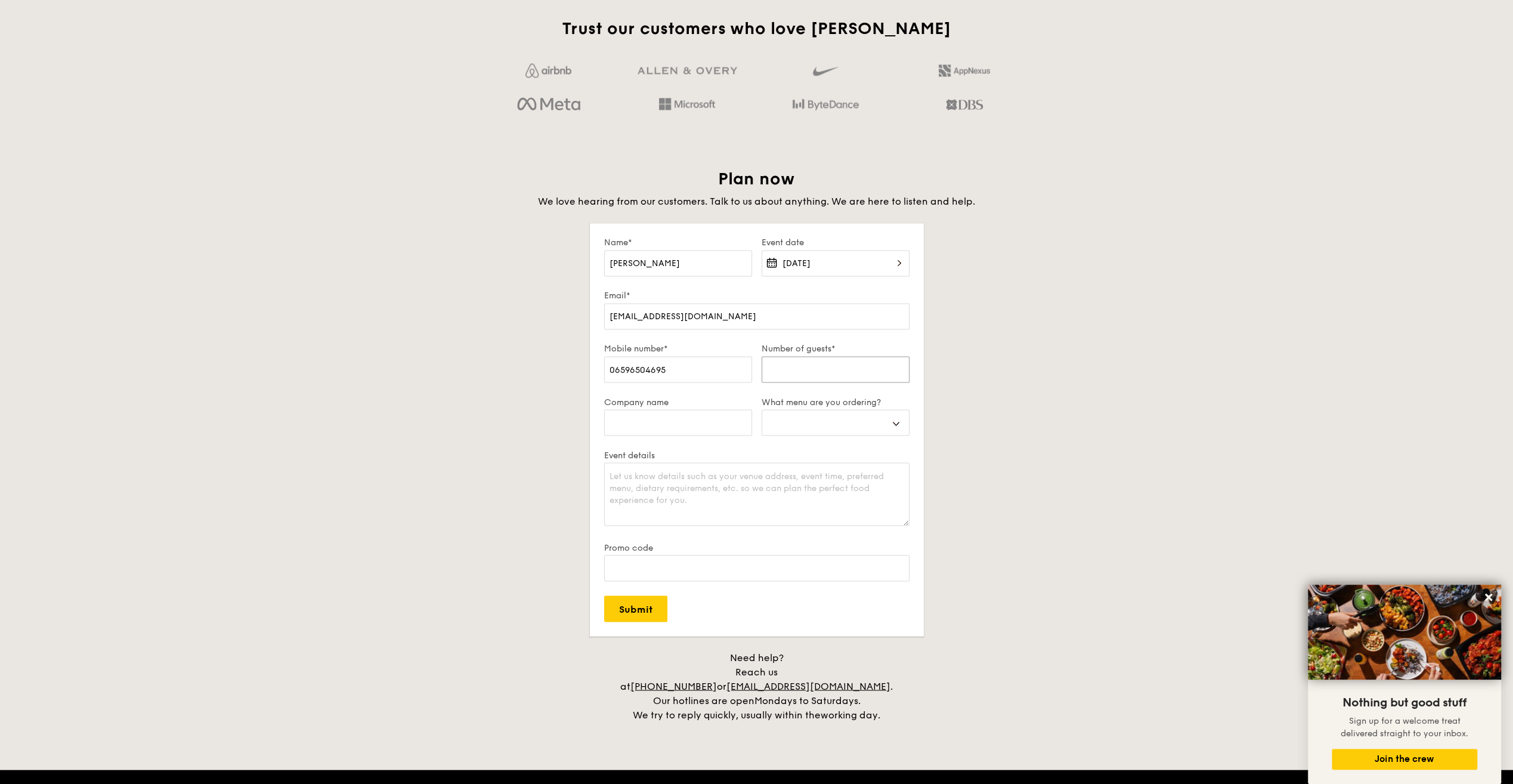
click at [790, 367] on input "Number of guests*" at bounding box center [836, 369] width 148 height 27
type input "3"
select select
type input "30"
select select
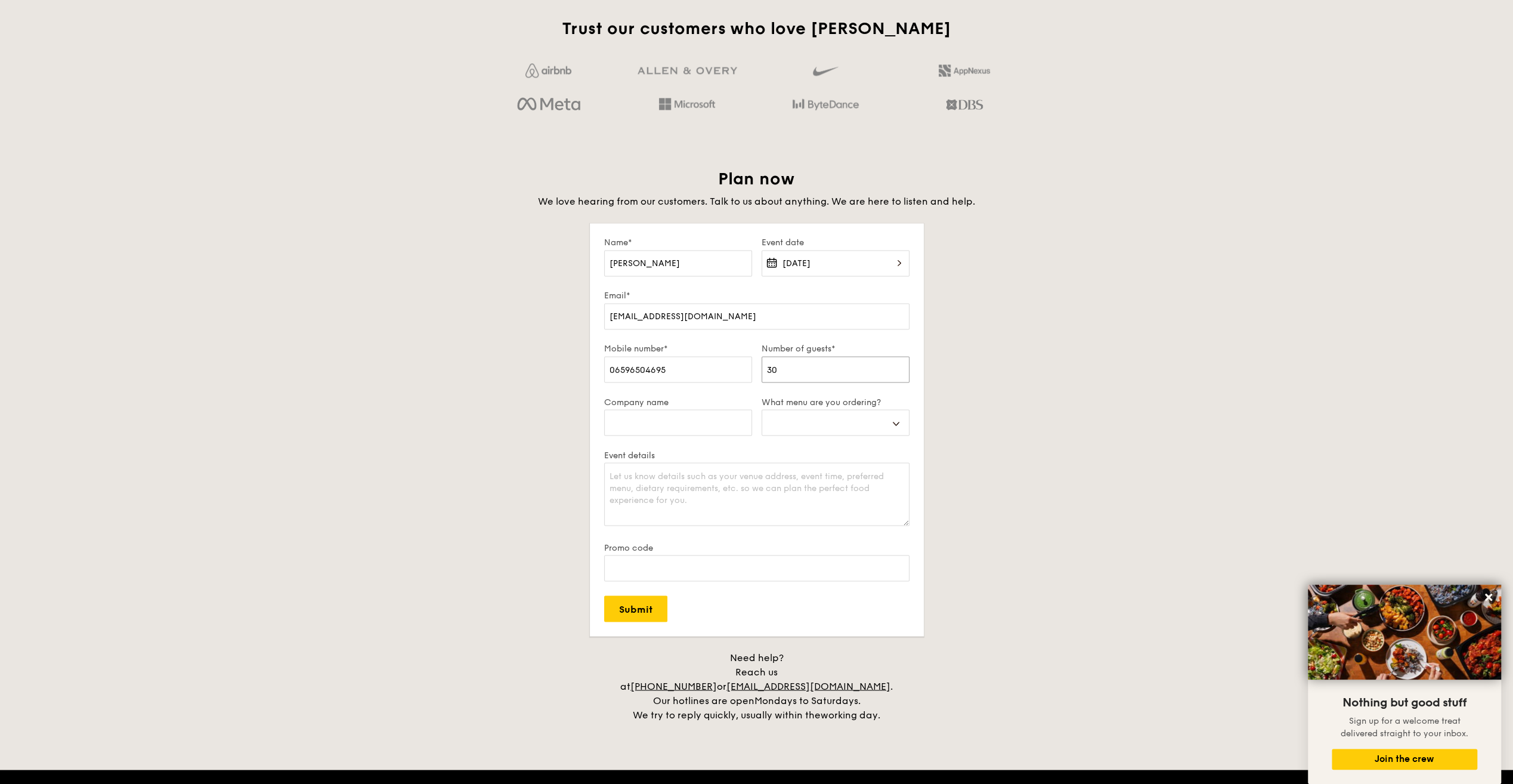
type input "30"
click at [804, 421] on select "Buffet Mini Buffet High Tea Canapés Meal Boxes Wedding" at bounding box center [836, 423] width 148 height 27
select select "buffet"
click at [762, 409] on select "Buffet Mini Buffet High Tea Canapés Meal Boxes Wedding" at bounding box center [836, 423] width 148 height 27
click at [738, 482] on textarea "Event details" at bounding box center [757, 494] width 305 height 63
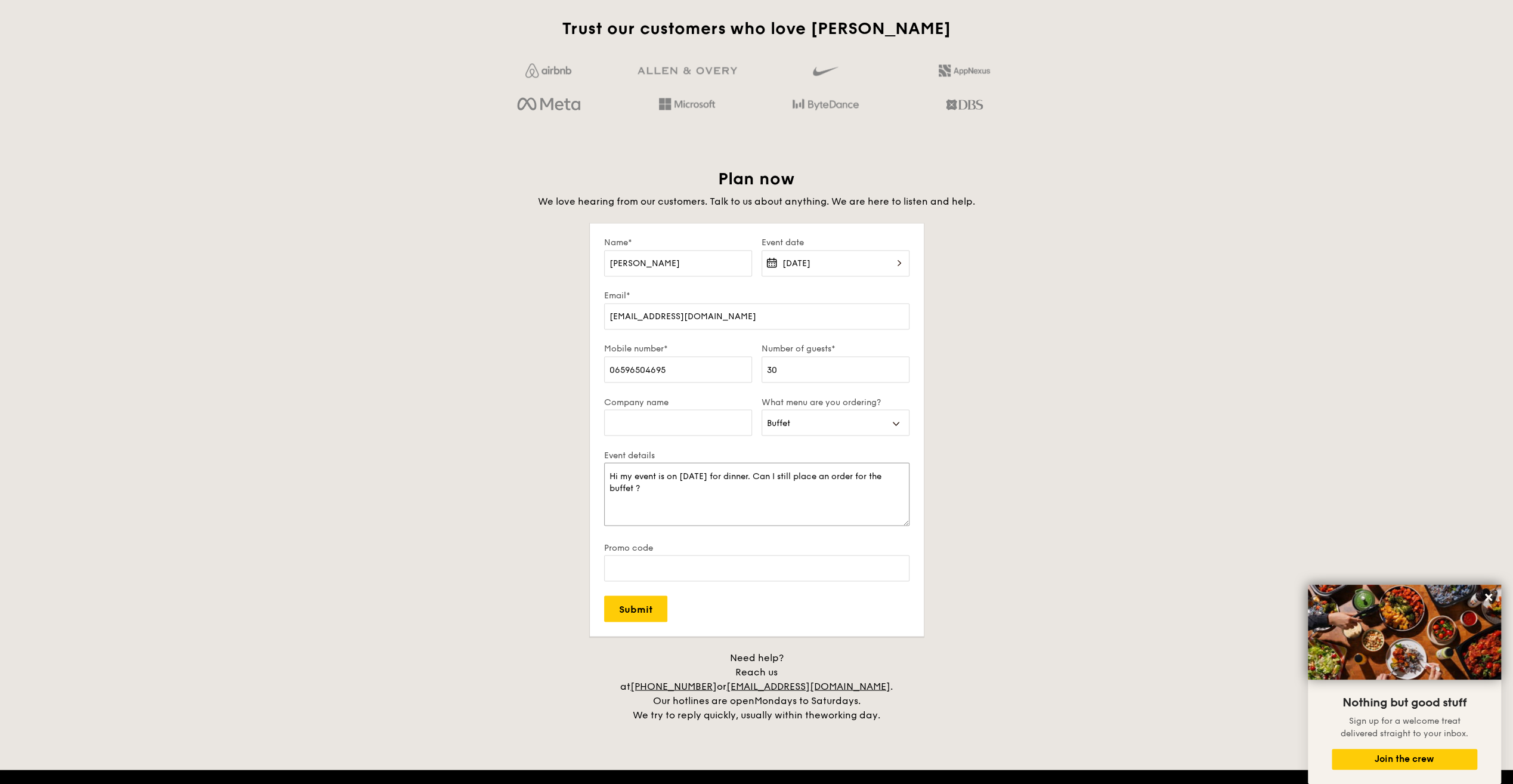
type textarea "Hi my event is on [DATE] for dinner. Can I still place an order for the buffet ?"
click at [619, 368] on input "06596504695" at bounding box center [678, 369] width 148 height 27
click at [626, 368] on input "06596504695" at bounding box center [678, 369] width 148 height 27
type input "96504695"
click at [519, 447] on div "Plan now We love hearing from our customers. Talk to us about anything. We are …" at bounding box center [756, 444] width 668 height 553
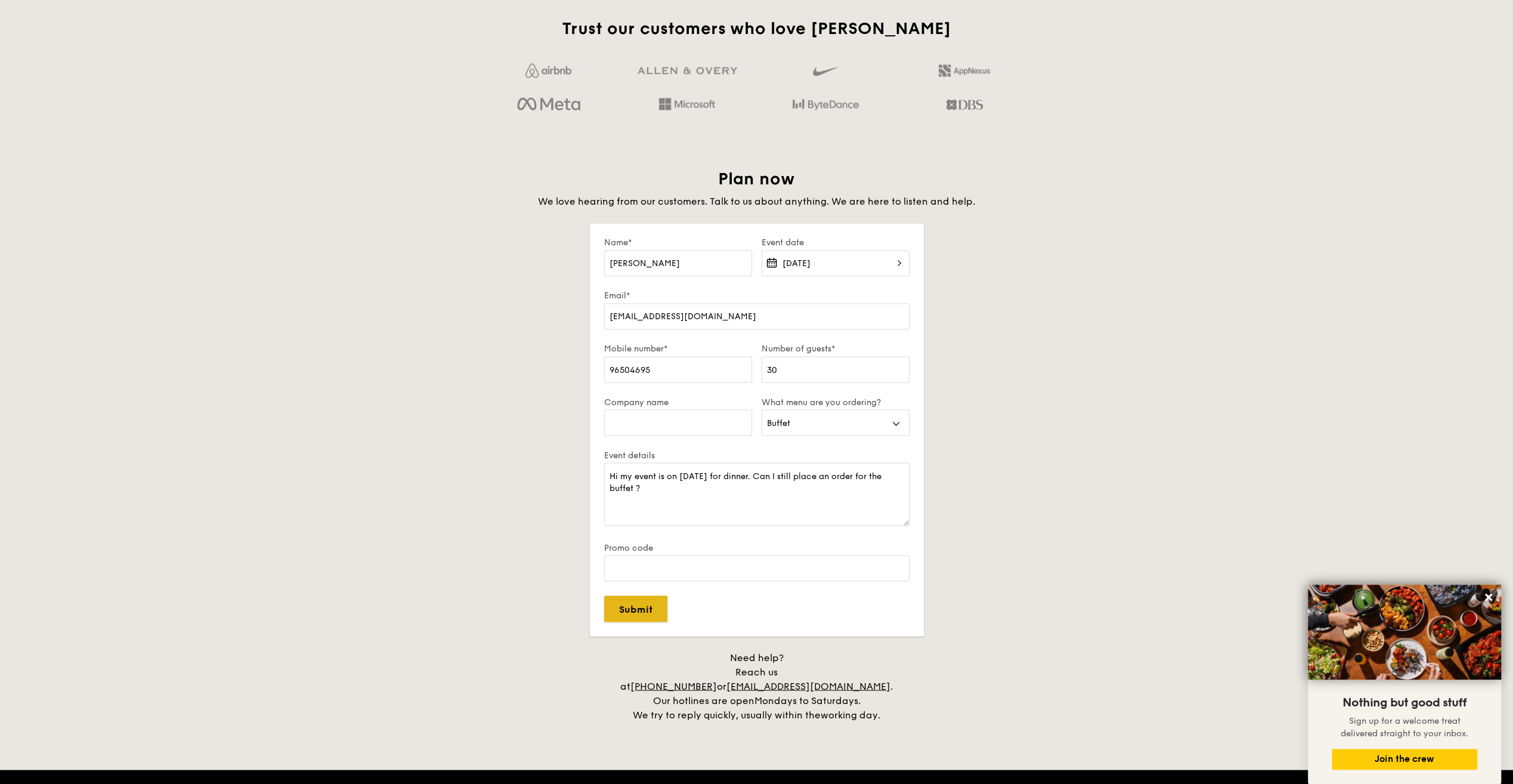
click at [639, 608] on input "Submit" at bounding box center [636, 609] width 63 height 27
select select
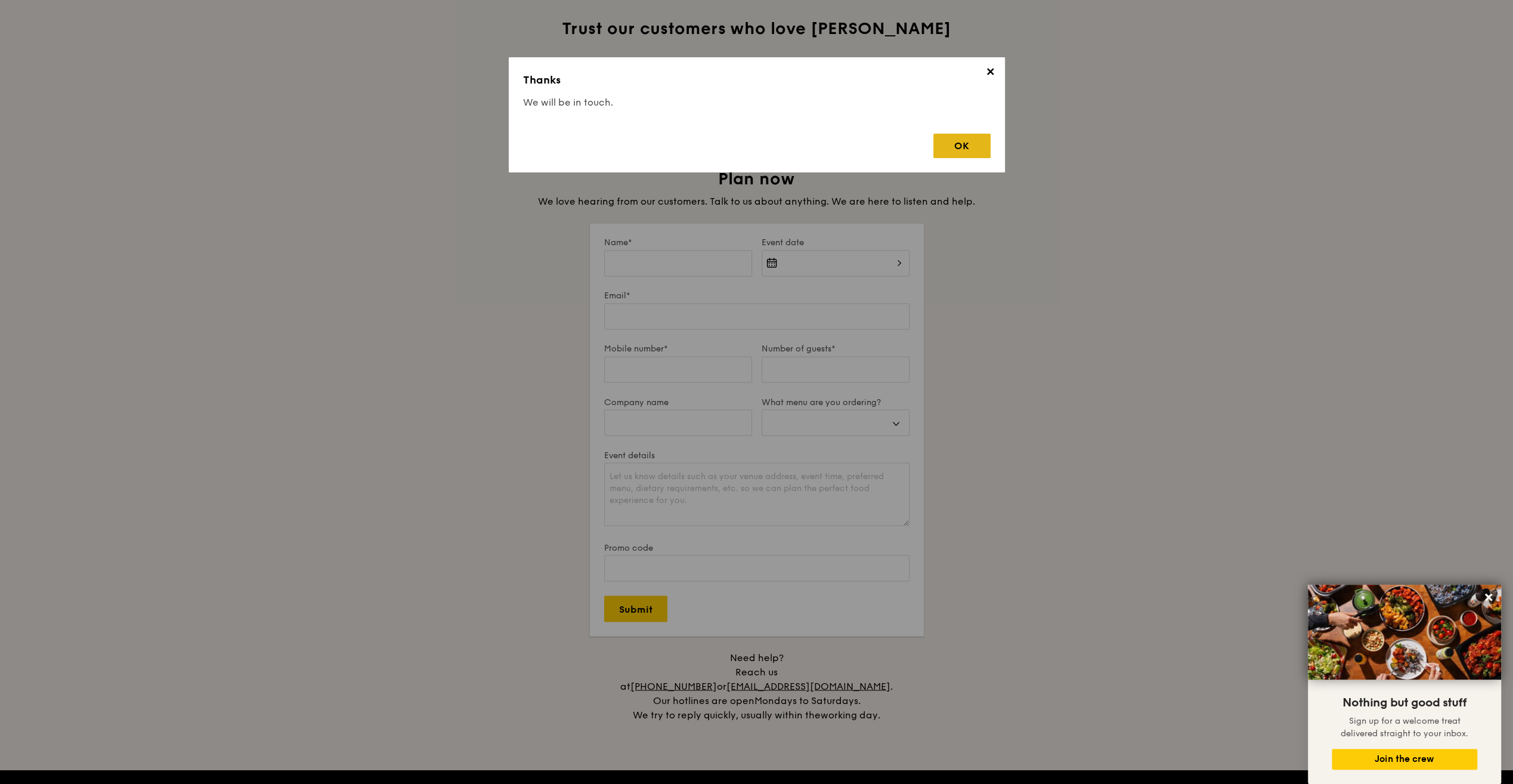
click at [955, 142] on div "OK" at bounding box center [962, 146] width 57 height 25
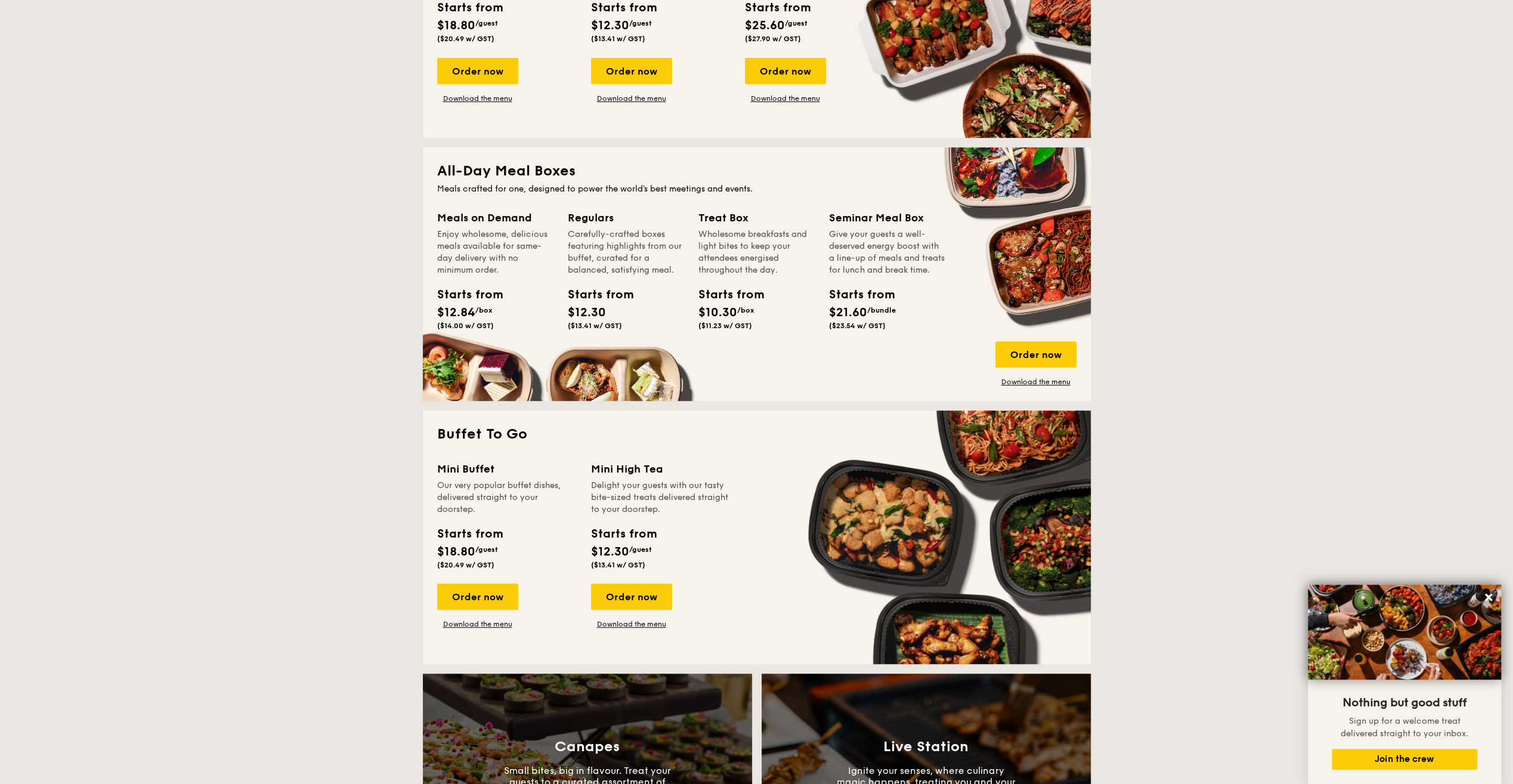
scroll to position [179, 0]
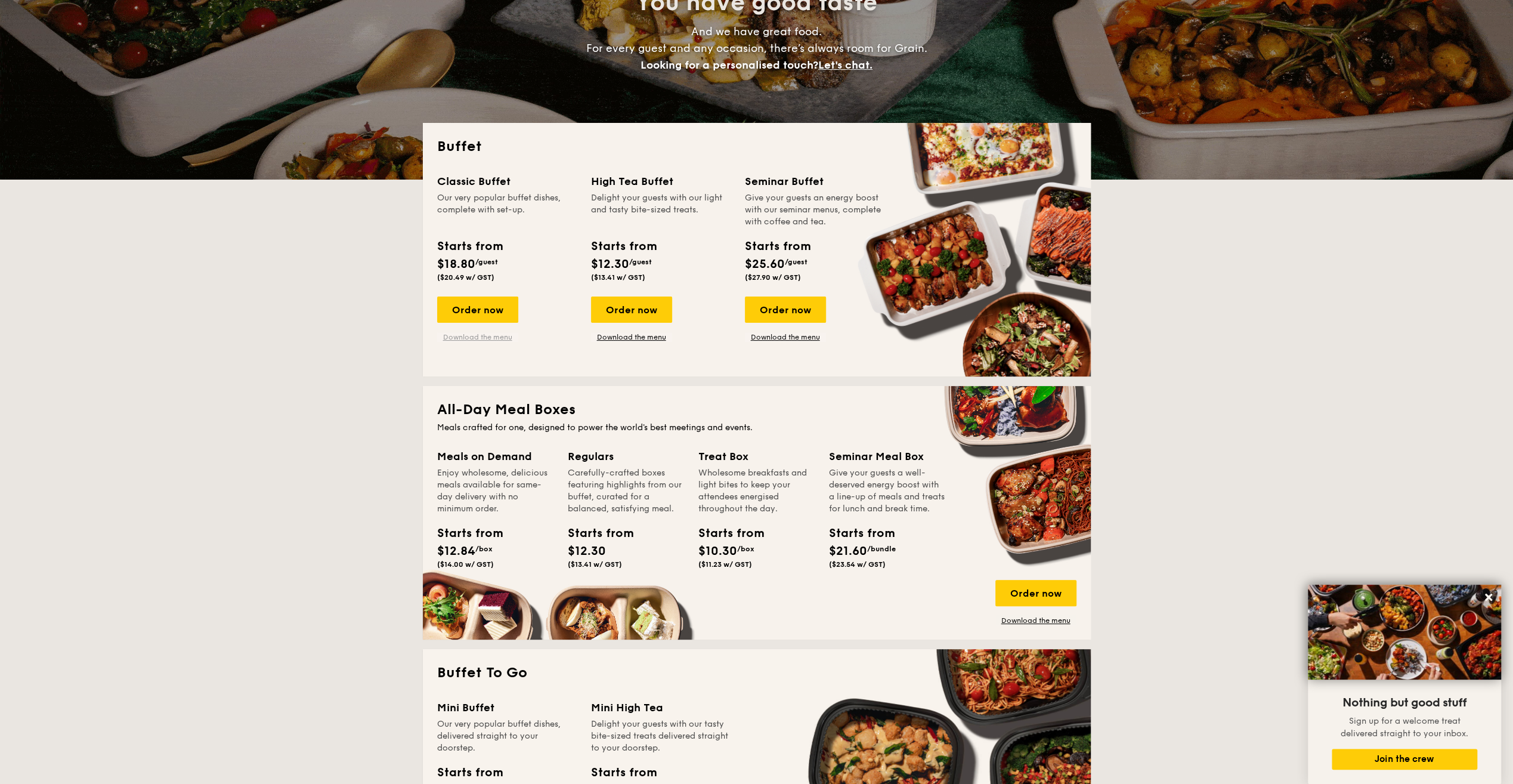
click at [477, 337] on link "Download the menu" at bounding box center [477, 337] width 81 height 10
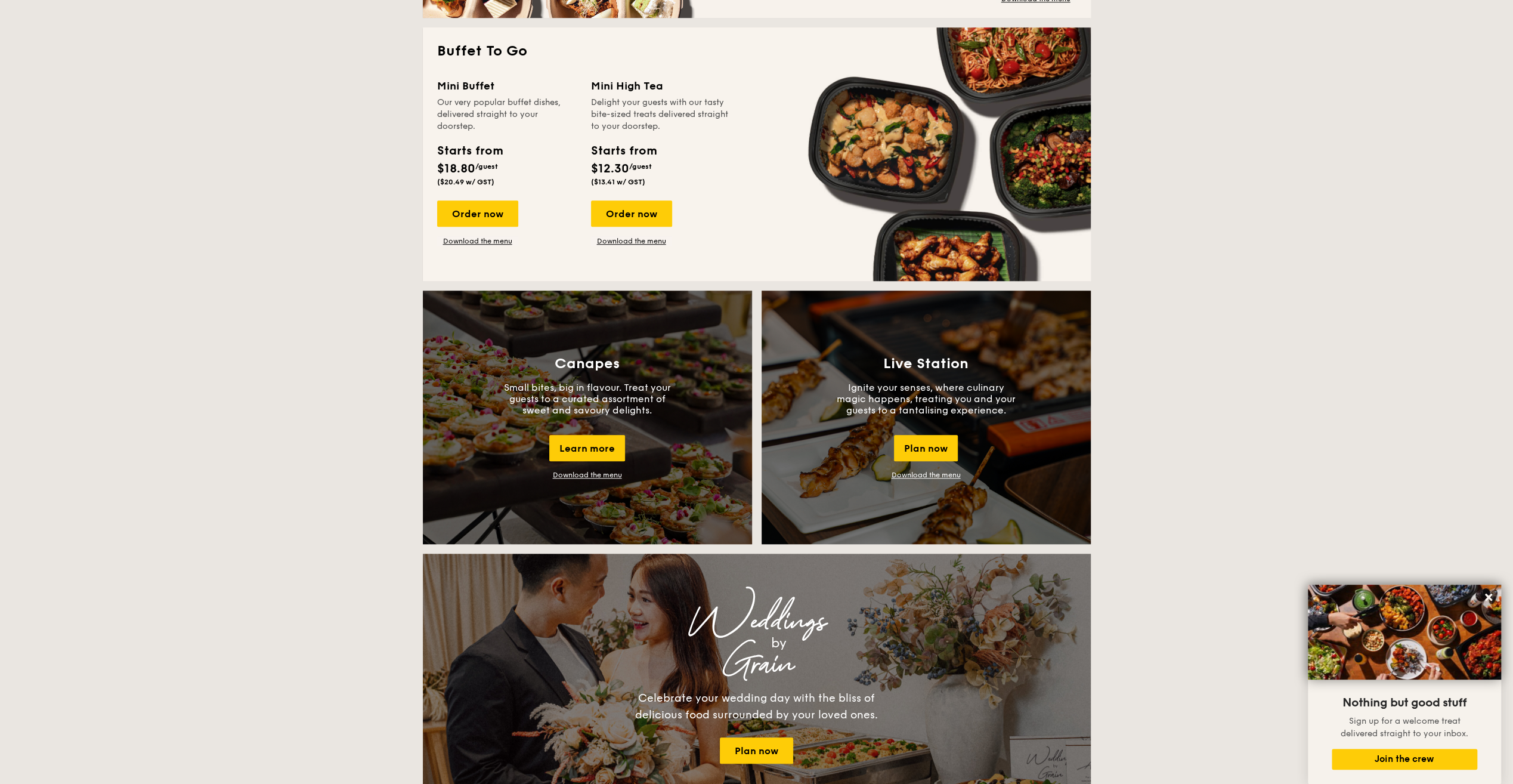
scroll to position [740, 0]
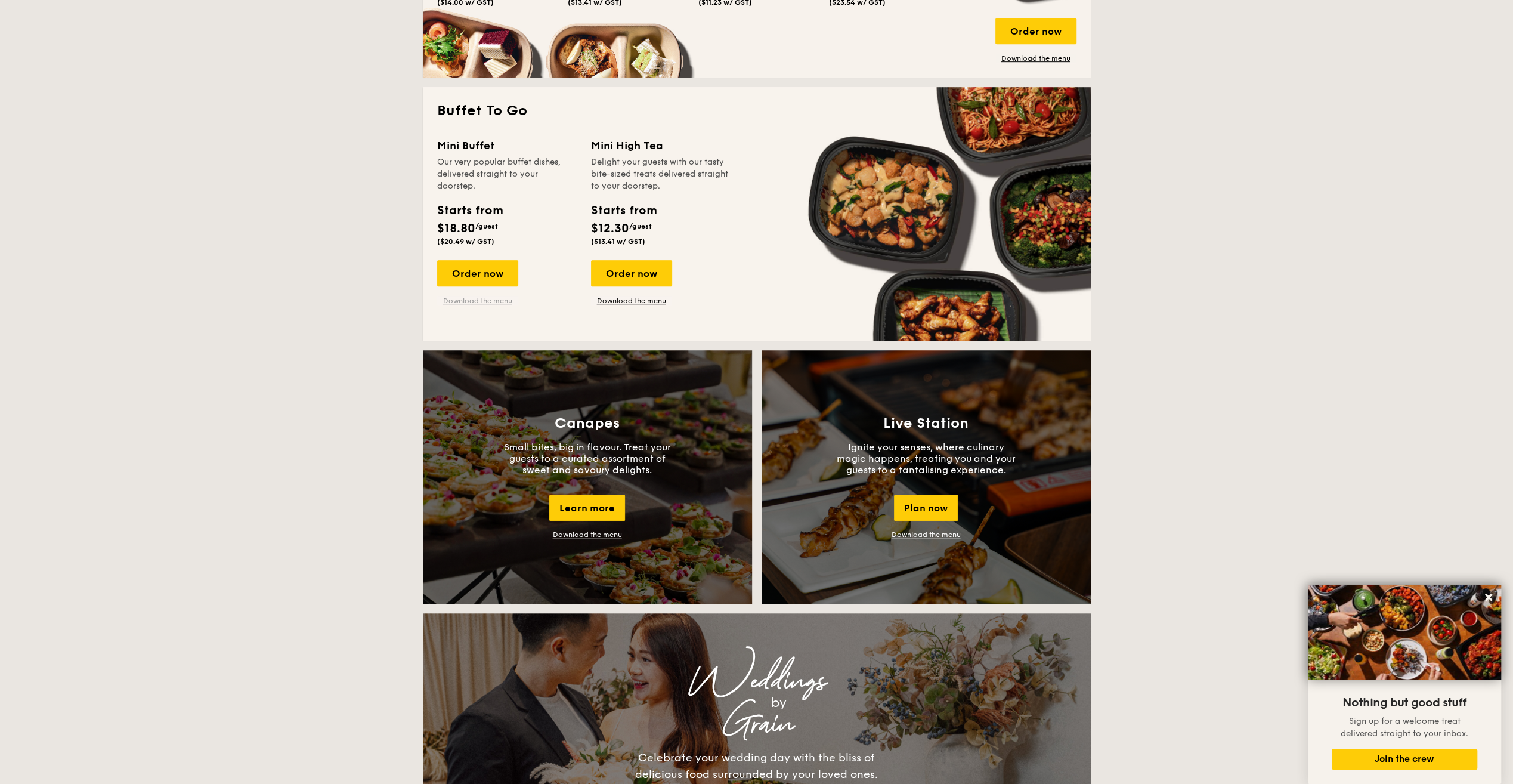
click at [495, 301] on link "Download the menu" at bounding box center [477, 300] width 81 height 10
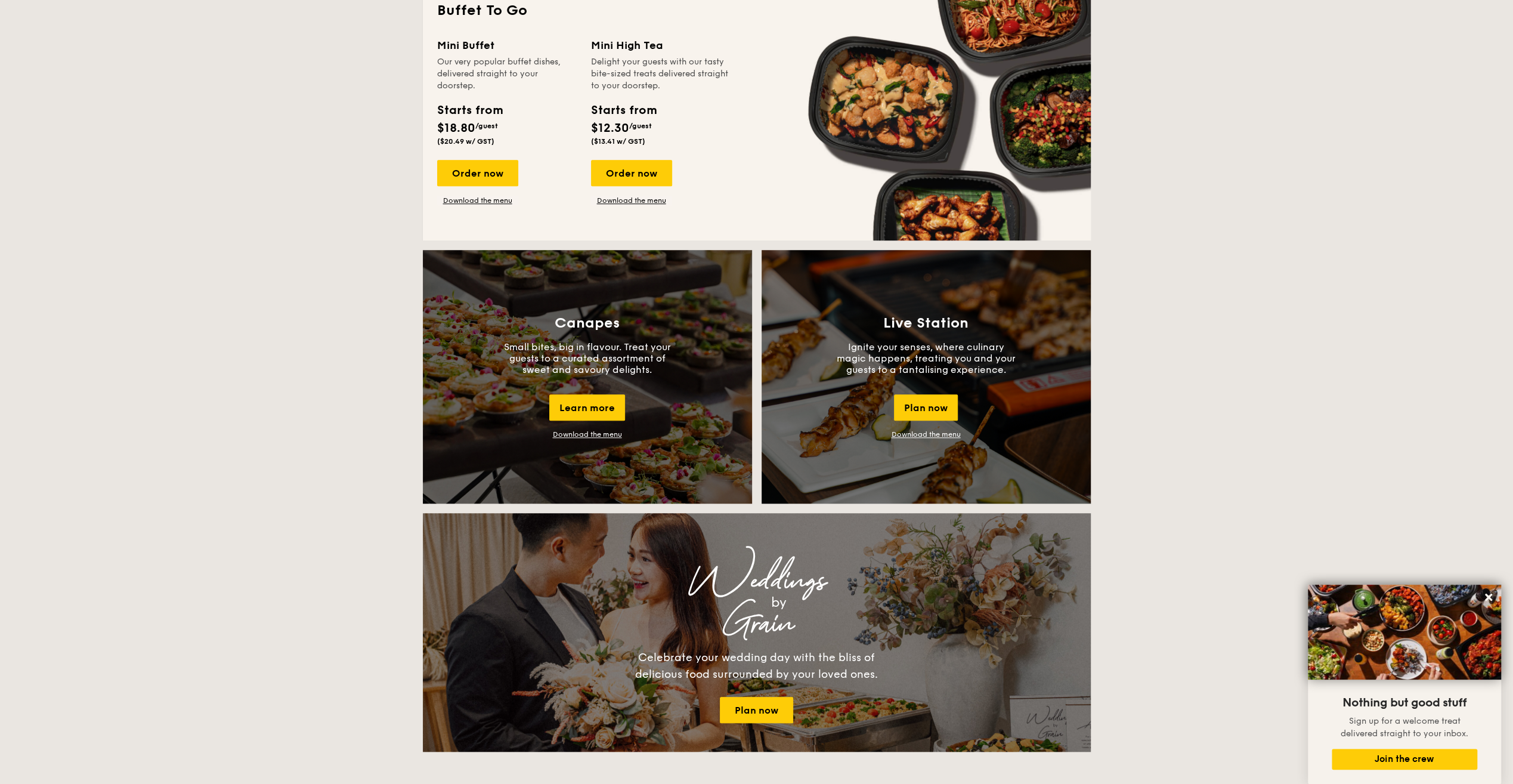
scroll to position [860, 0]
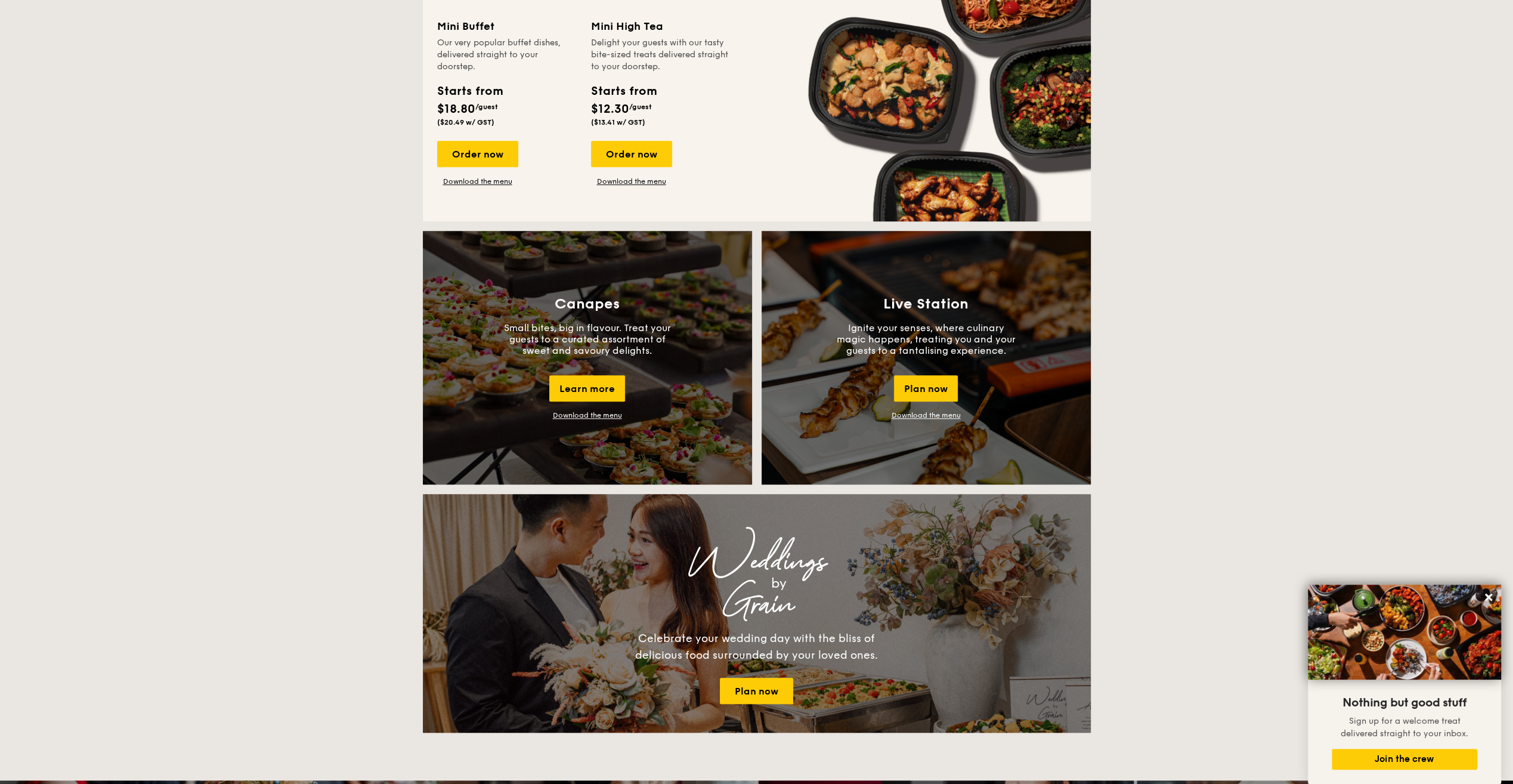
click at [611, 417] on link "Download the menu" at bounding box center [588, 415] width 69 height 8
click at [955, 415] on link "Download the menu" at bounding box center [926, 415] width 69 height 8
